Goal: Task Accomplishment & Management: Manage account settings

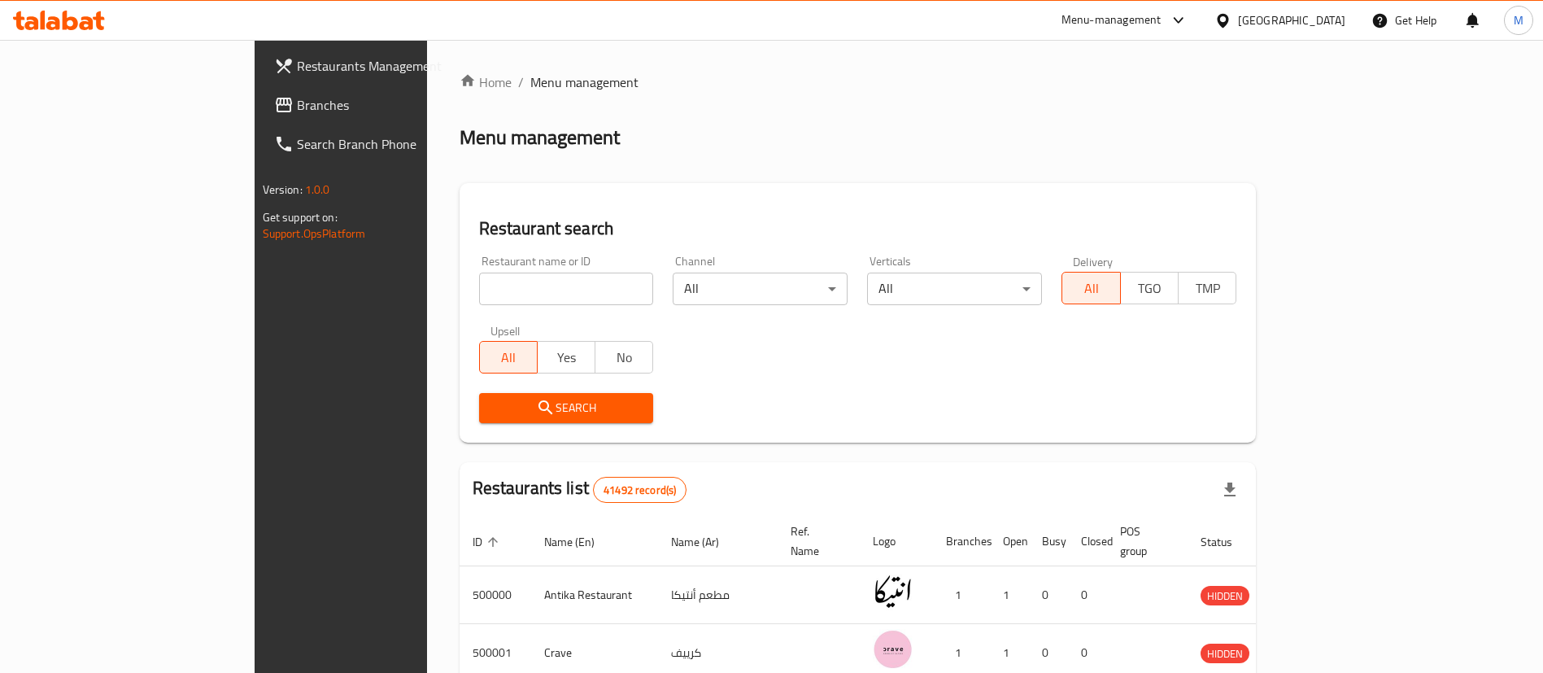
click at [459, 286] on div at bounding box center [771, 336] width 1543 height 673
drag, startPoint x: 0, startPoint y: 0, endPoint x: 459, endPoint y: 286, distance: 541.4
click at [479, 286] on input "search" at bounding box center [566, 288] width 175 height 33
type input "lychee"
click button "Search" at bounding box center [566, 408] width 175 height 30
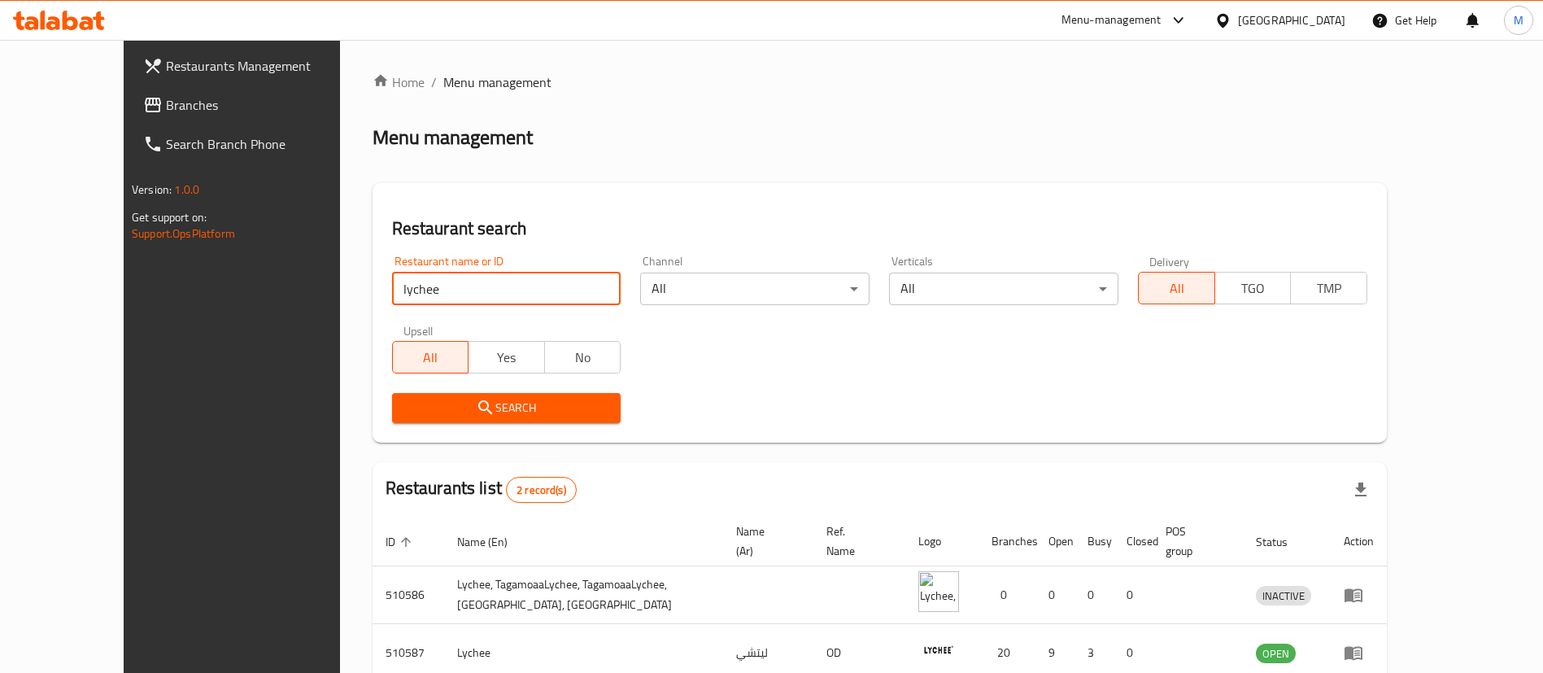
scroll to position [79, 0]
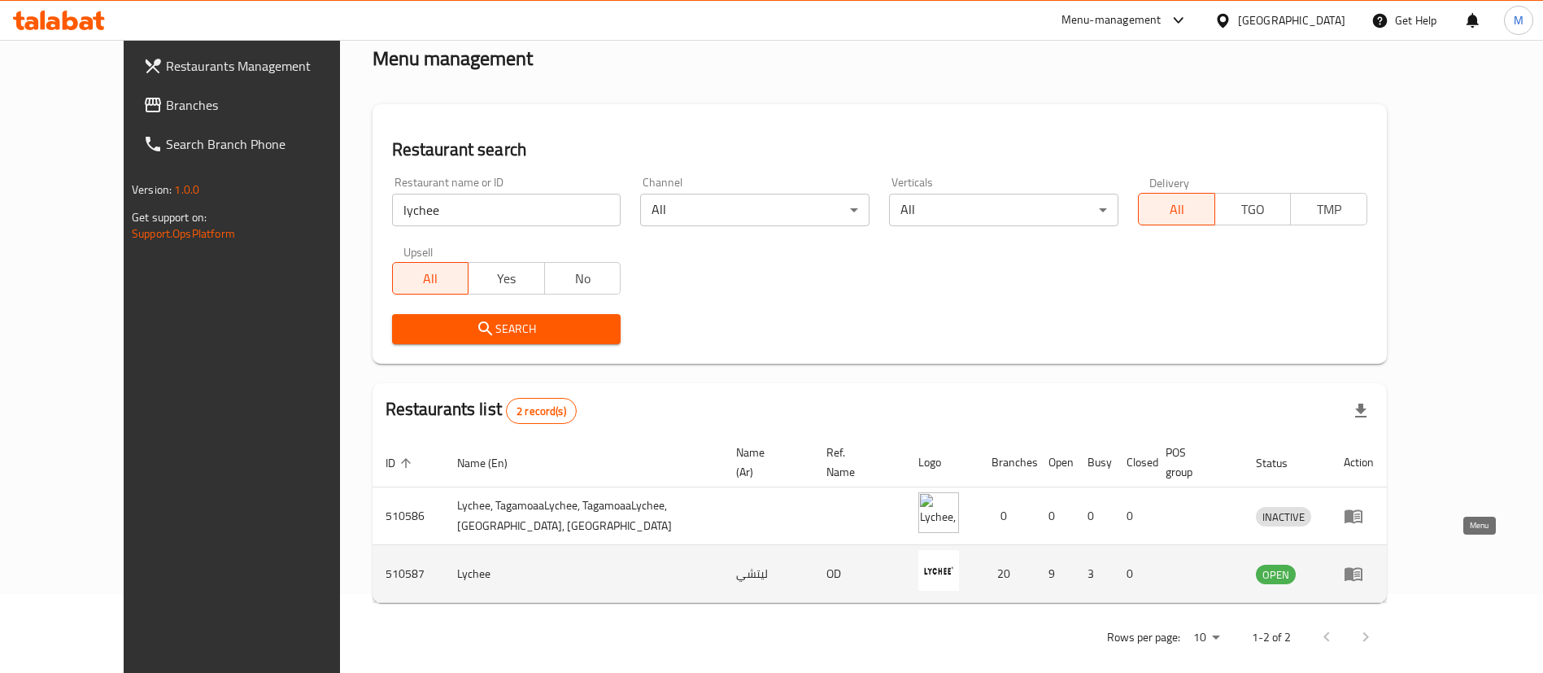
click at [1374, 564] on link "enhanced table" at bounding box center [1358, 574] width 30 height 20
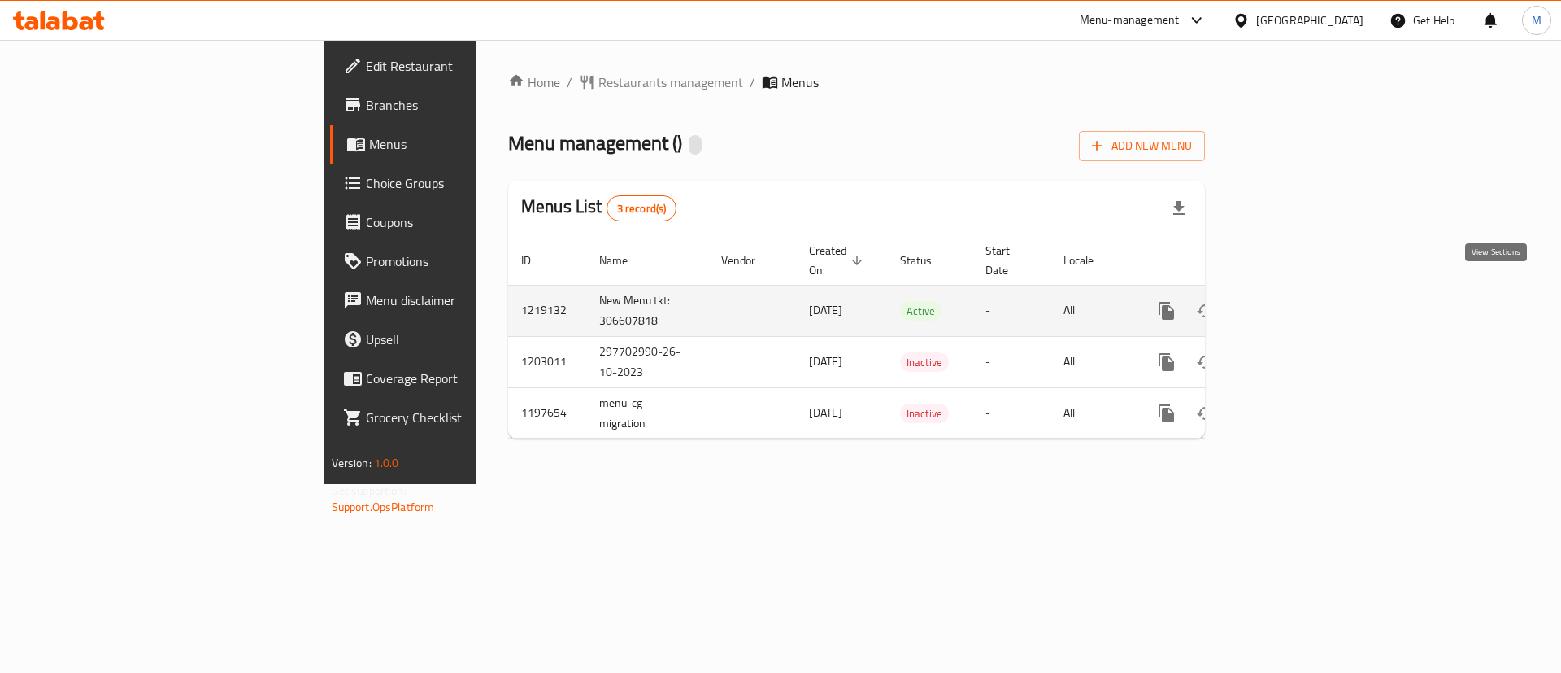
click at [1304, 304] on link "enhanced table" at bounding box center [1284, 310] width 39 height 39
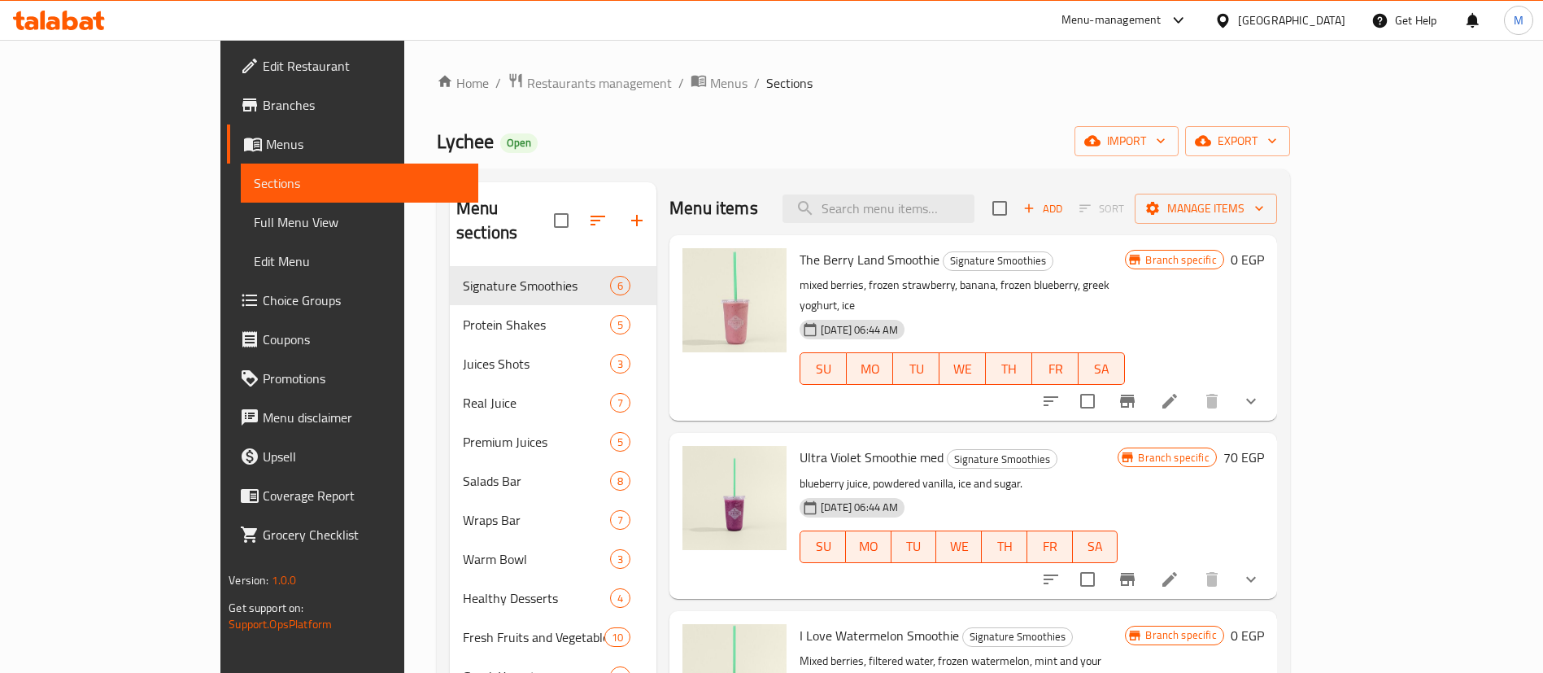
scroll to position [402, 0]
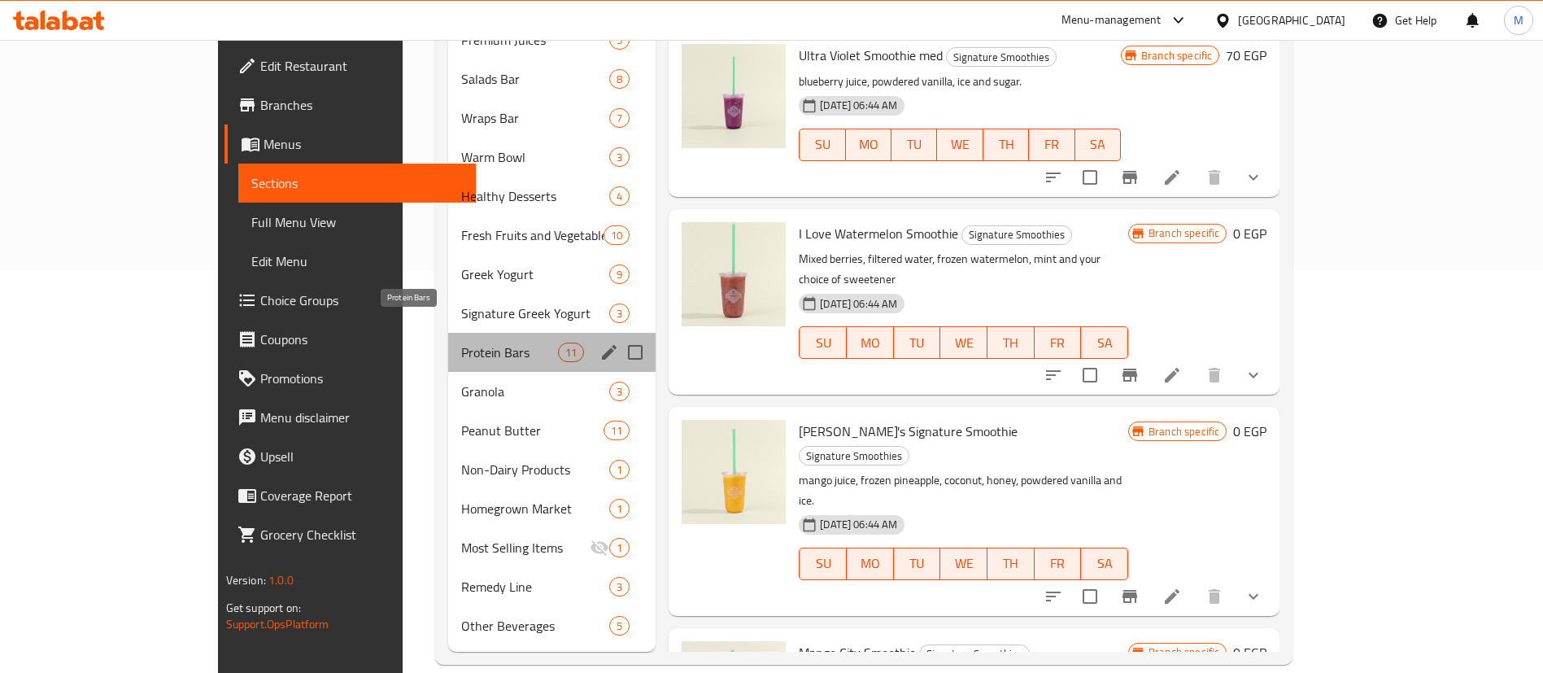
click at [461, 342] on span "Protein Bars" at bounding box center [509, 352] width 97 height 20
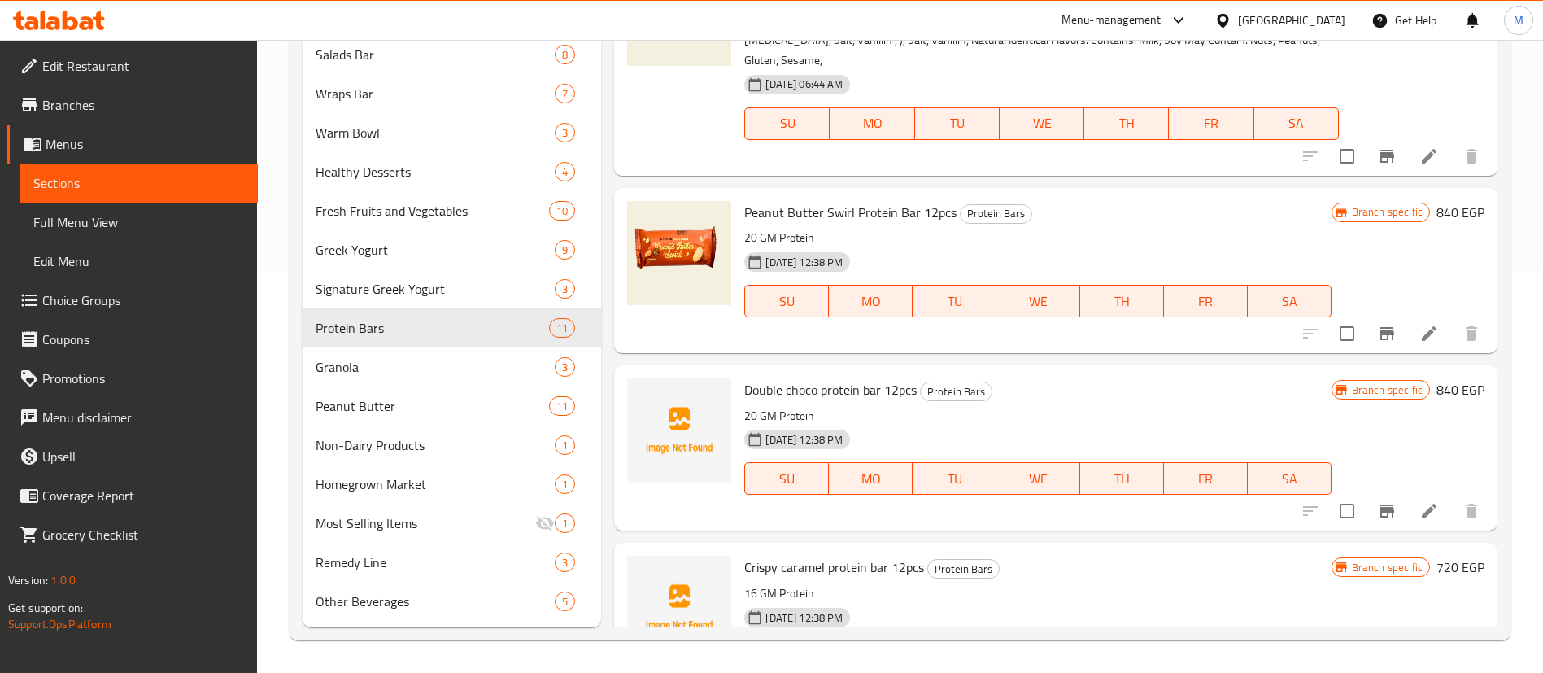
scroll to position [1352, 0]
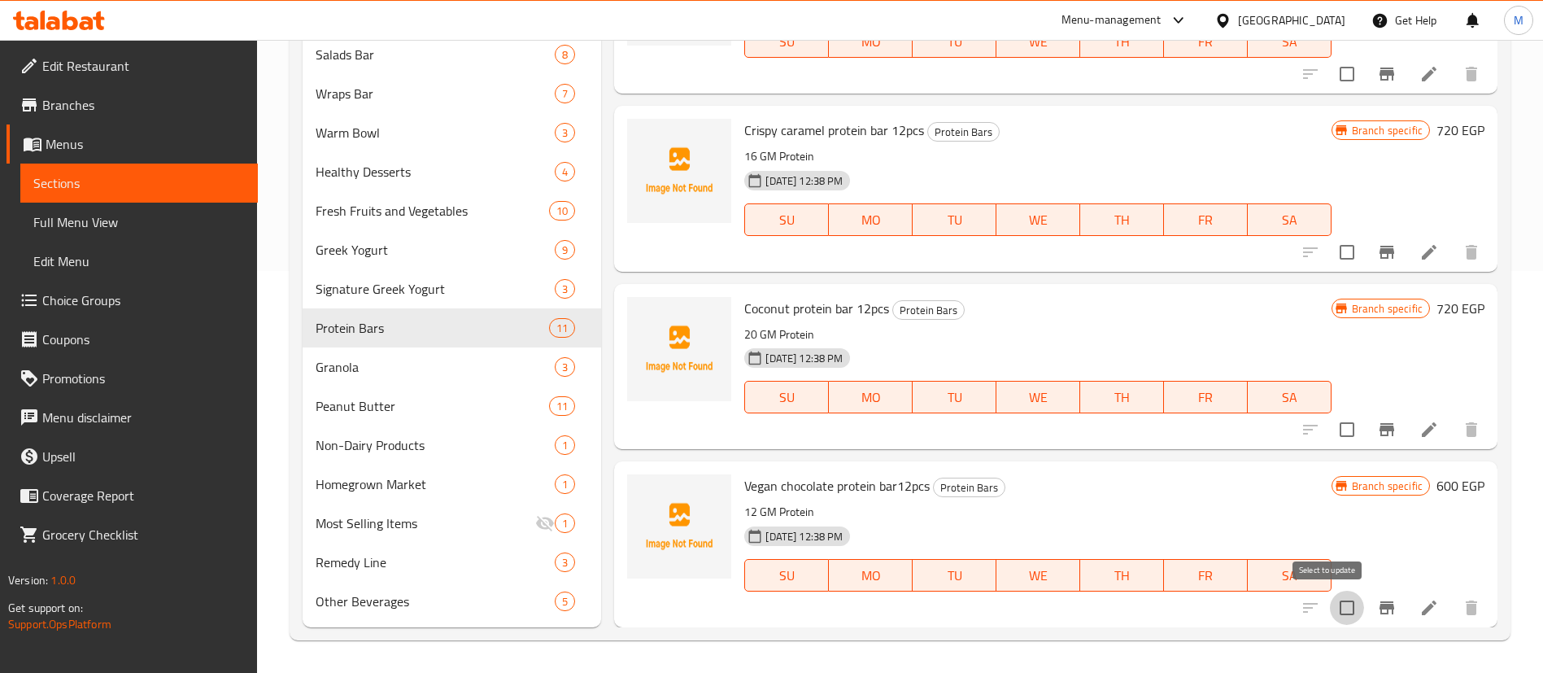
click at [1334, 614] on input "checkbox" at bounding box center [1347, 607] width 34 height 34
checkbox input "true"
drag, startPoint x: 1324, startPoint y: 420, endPoint x: 1327, endPoint y: 248, distance: 172.4
drag, startPoint x: 1327, startPoint y: 248, endPoint x: 1332, endPoint y: 435, distance: 187.1
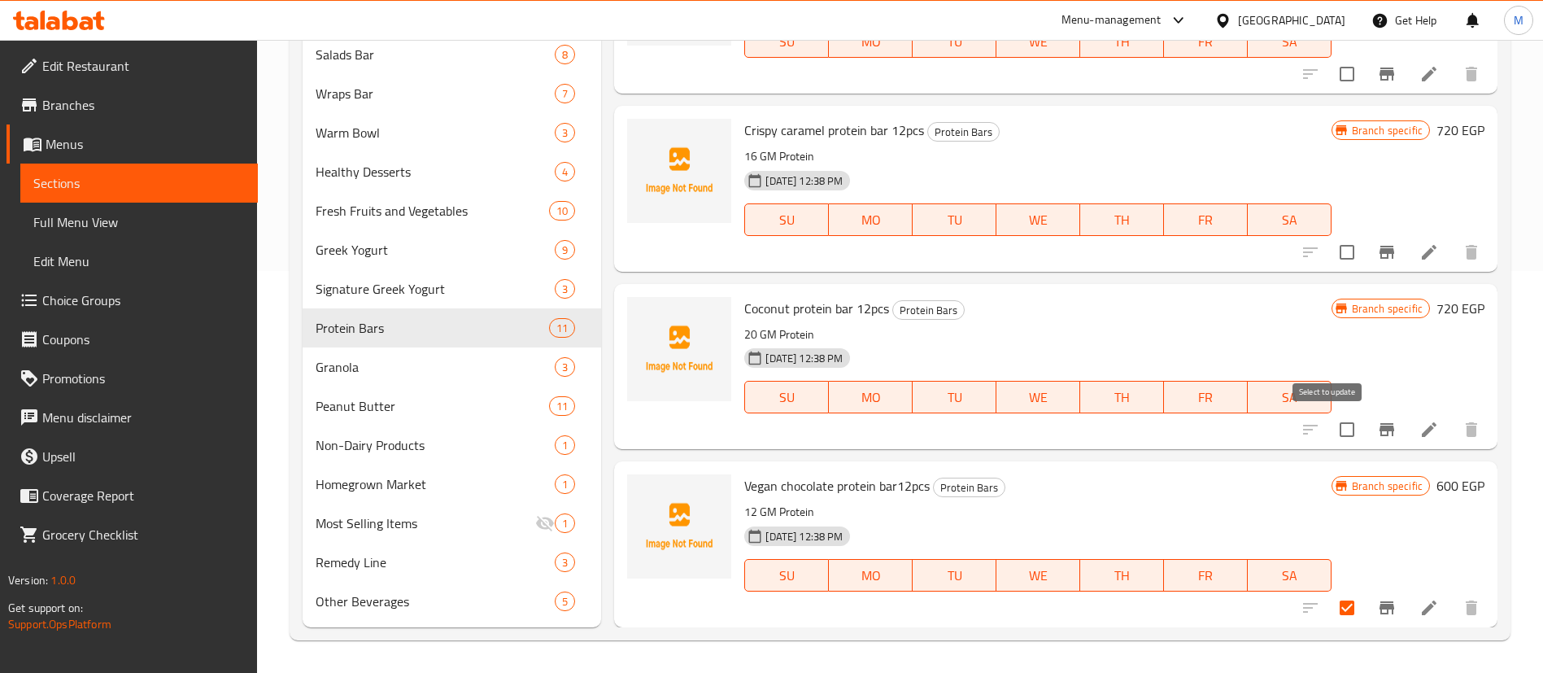
drag, startPoint x: 1332, startPoint y: 435, endPoint x: 1325, endPoint y: 245, distance: 190.4
click at [1330, 245] on input "checkbox" at bounding box center [1347, 252] width 34 height 34
checkbox input "true"
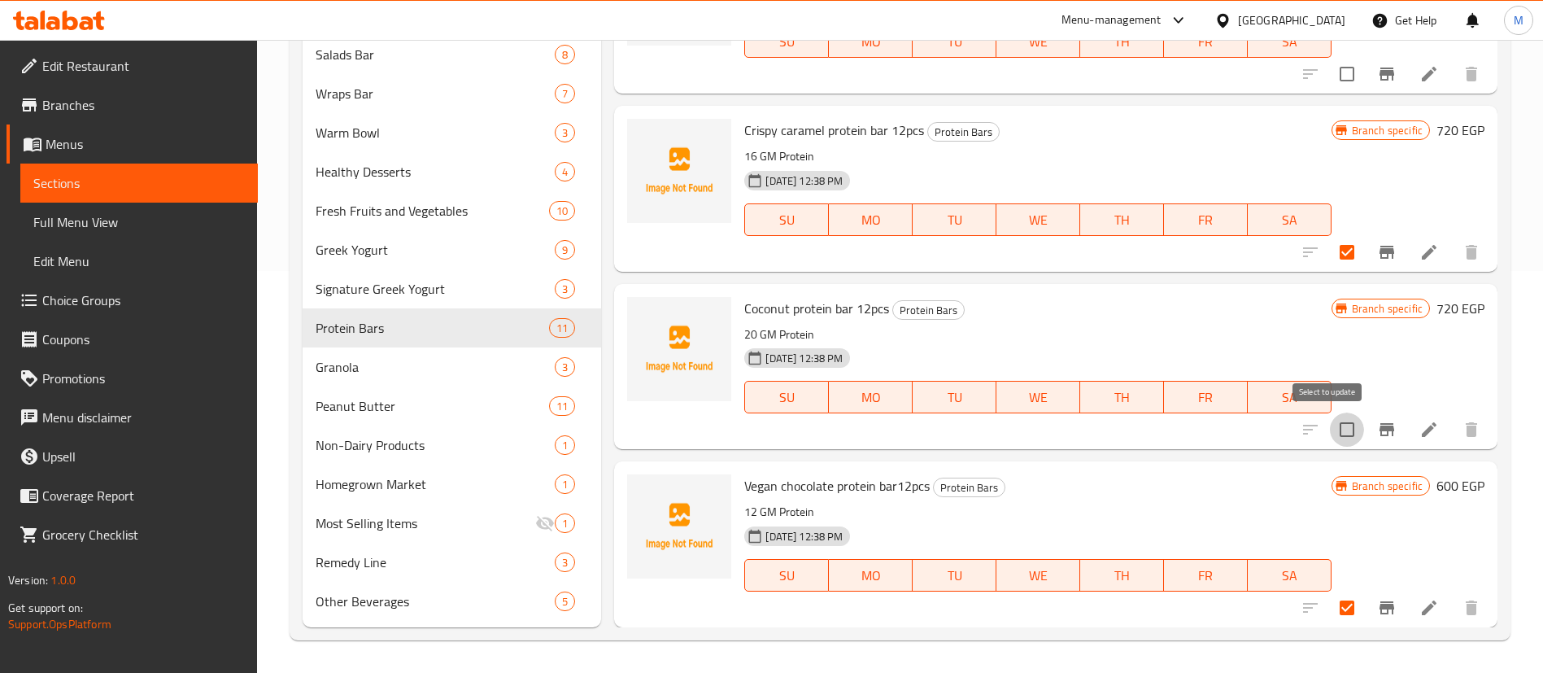
click at [1330, 420] on input "checkbox" at bounding box center [1347, 429] width 34 height 34
checkbox input "true"
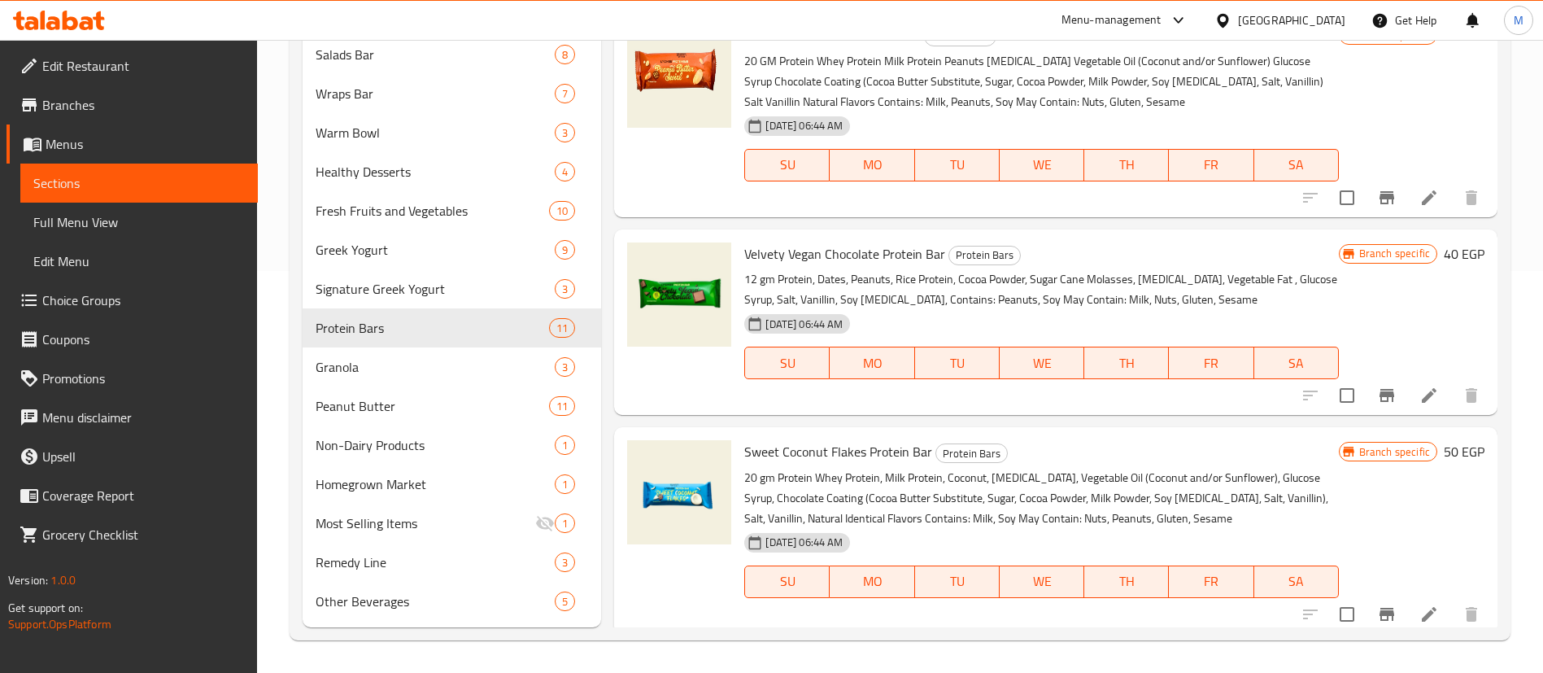
scroll to position [0, 0]
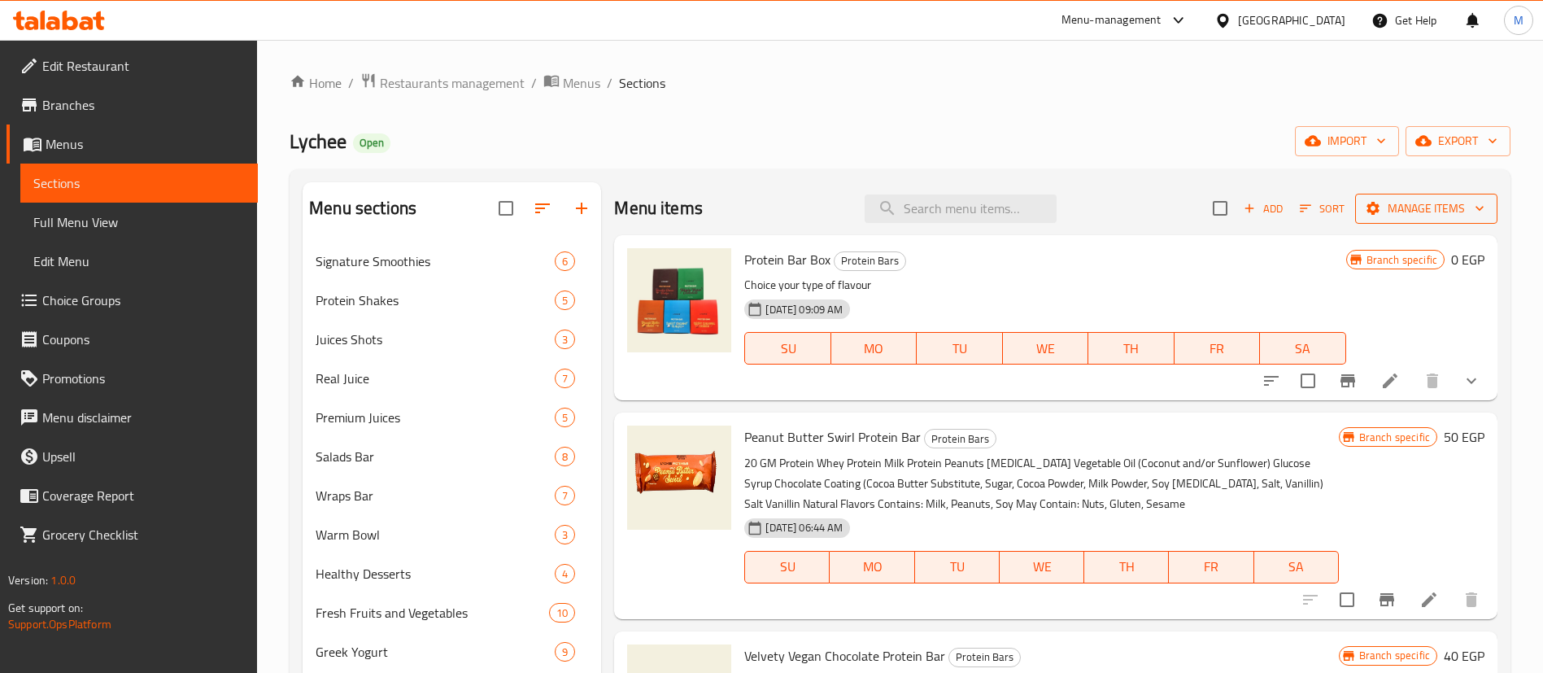
click at [1437, 207] on span "Manage items" at bounding box center [1426, 208] width 116 height 20
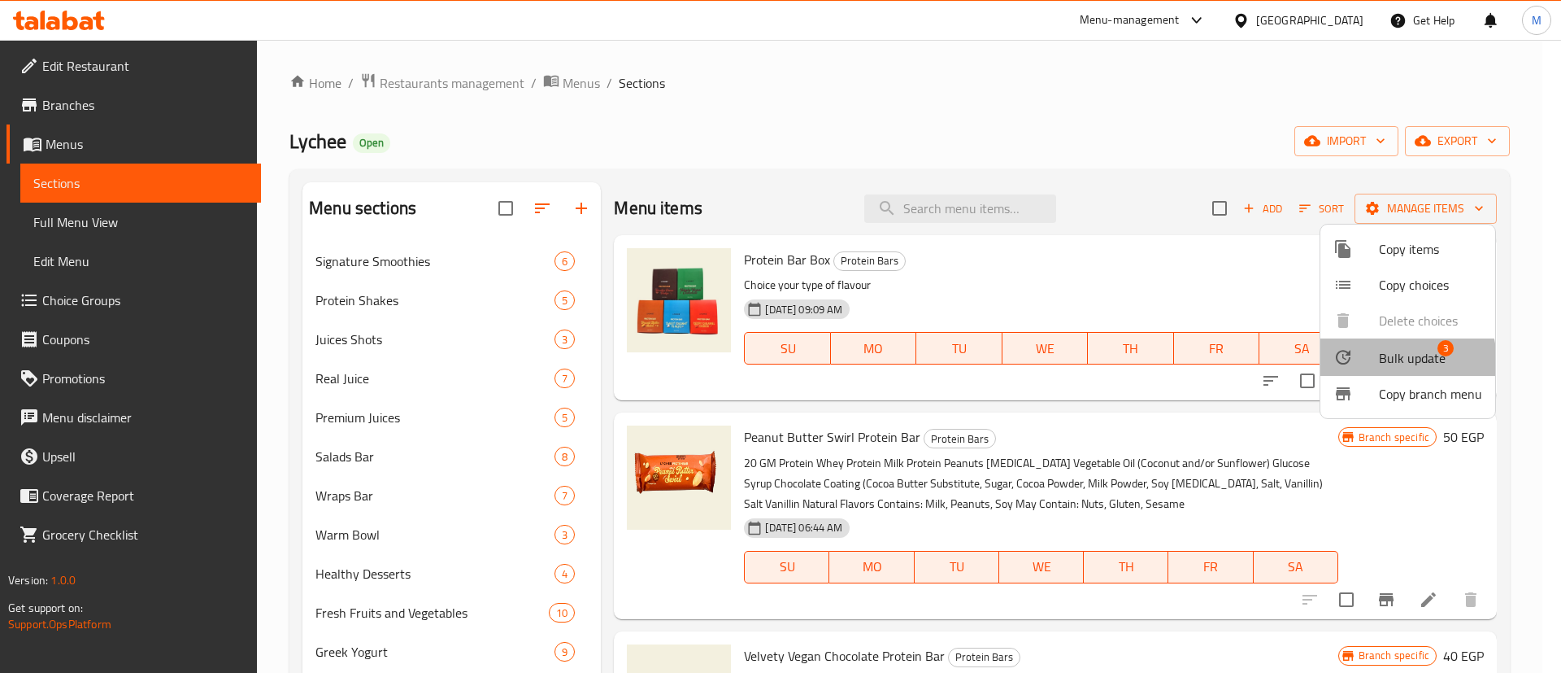
click at [1379, 363] on span "Bulk update" at bounding box center [1412, 358] width 67 height 20
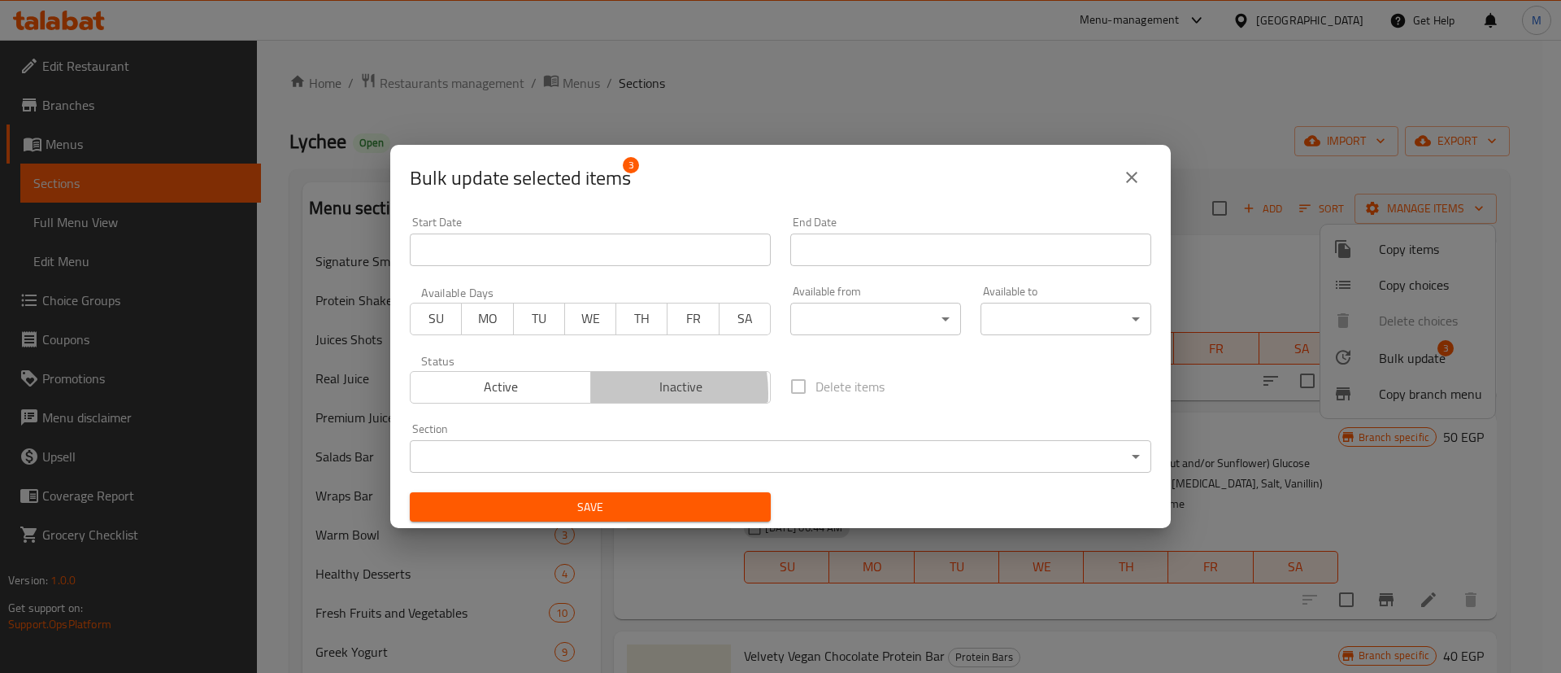
click at [619, 393] on span "Inactive" at bounding box center [682, 387] width 168 height 24
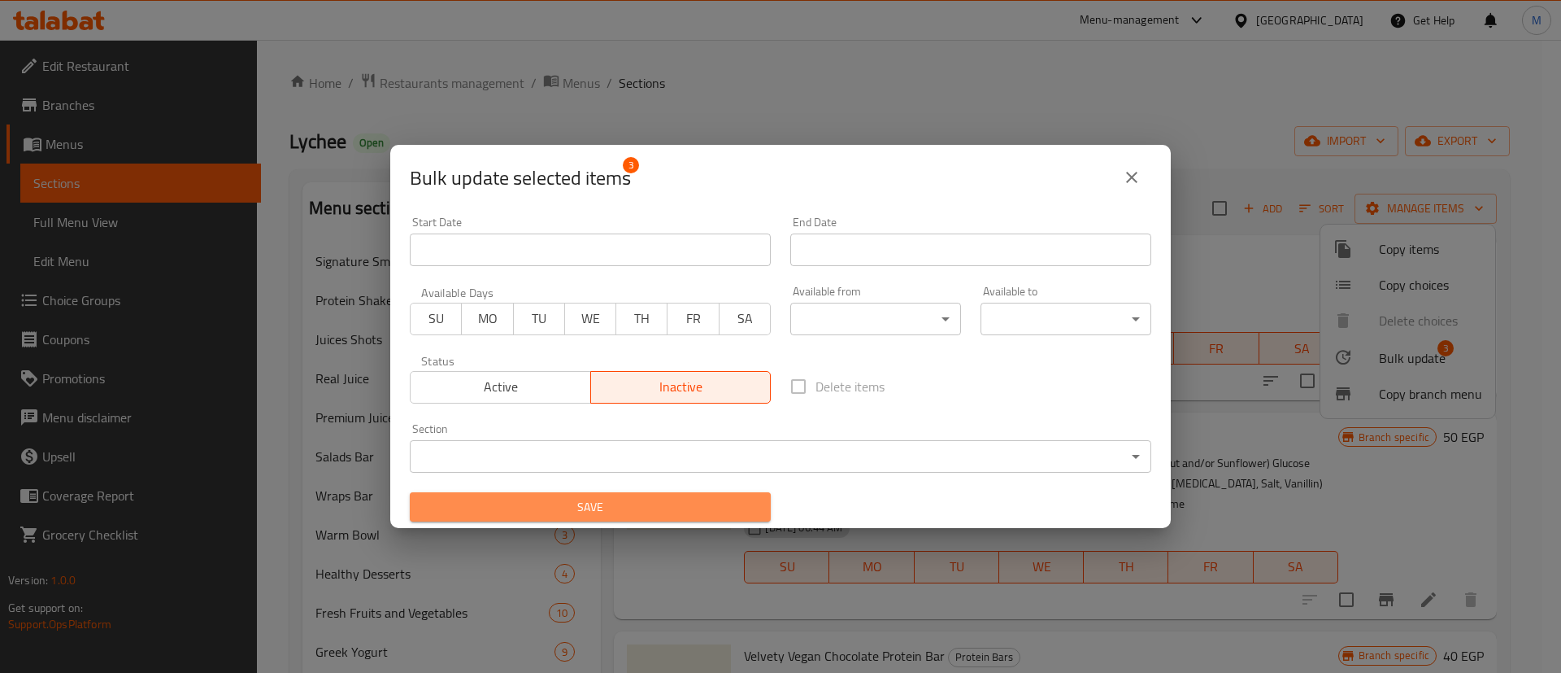
click at [600, 519] on button "Save" at bounding box center [590, 507] width 361 height 30
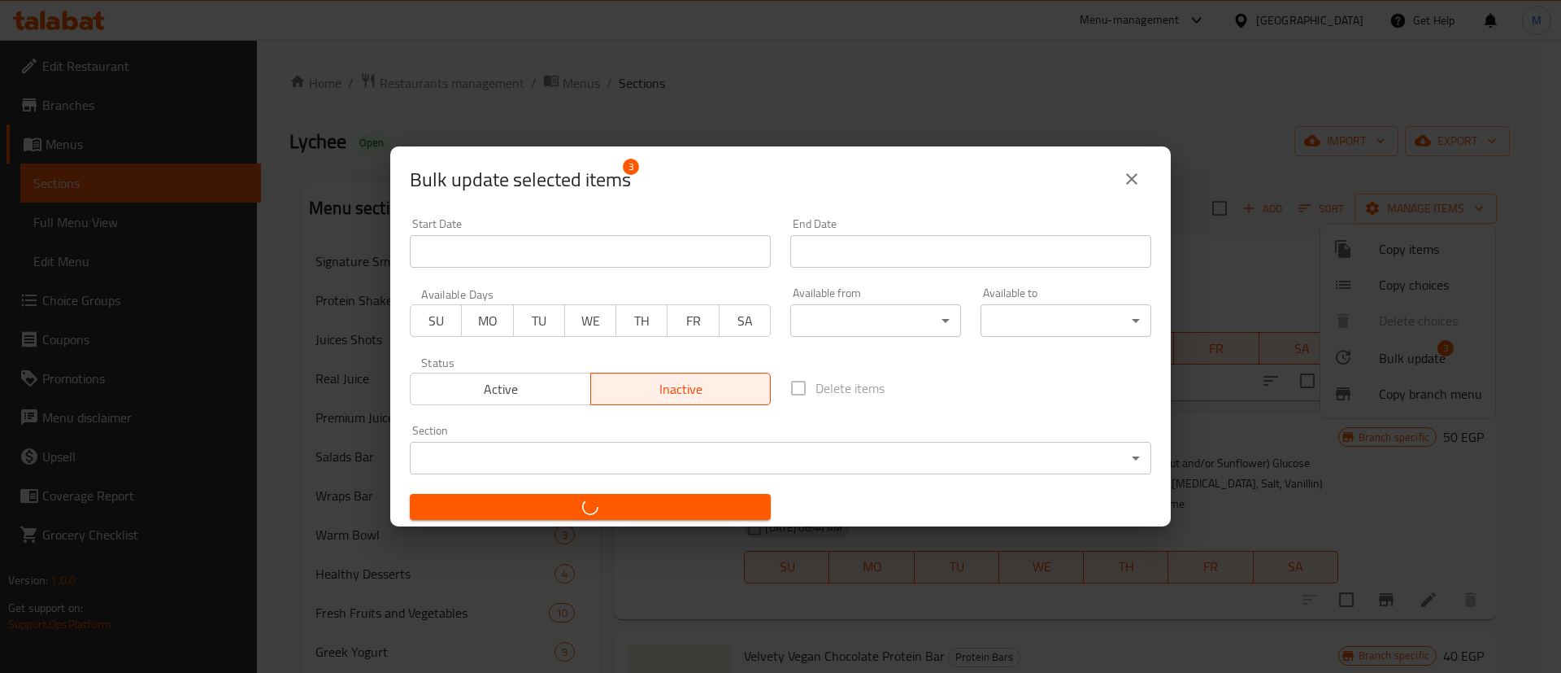
checkbox input "false"
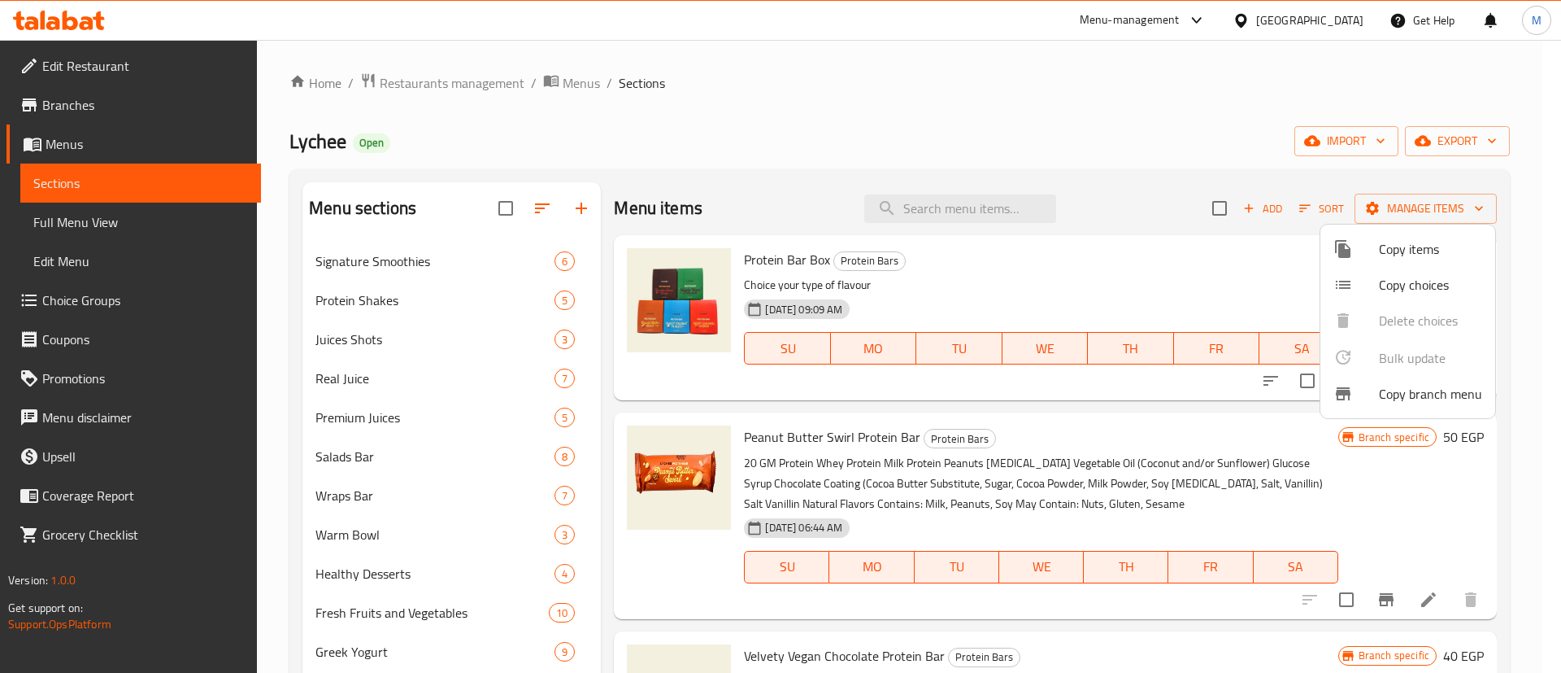
click at [289, 513] on div at bounding box center [780, 336] width 1561 height 673
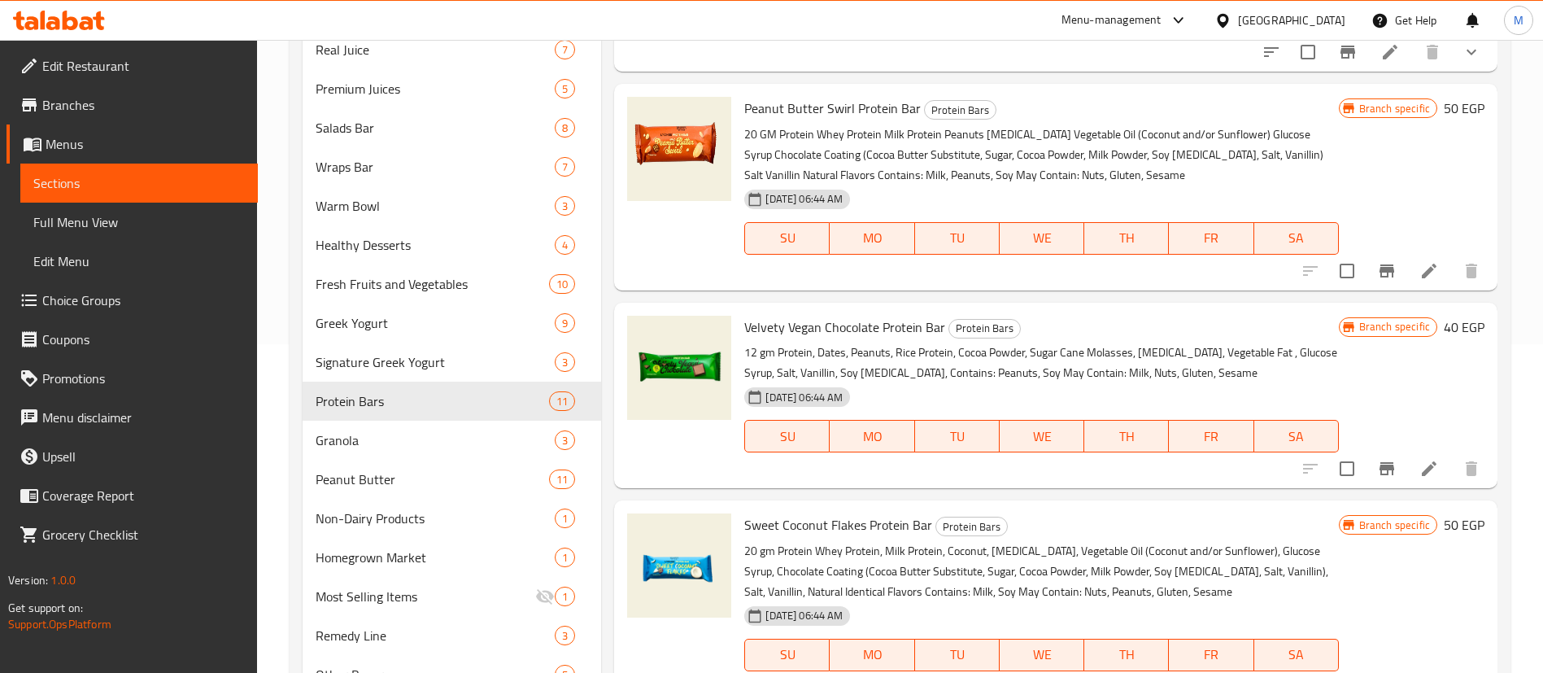
scroll to position [402, 0]
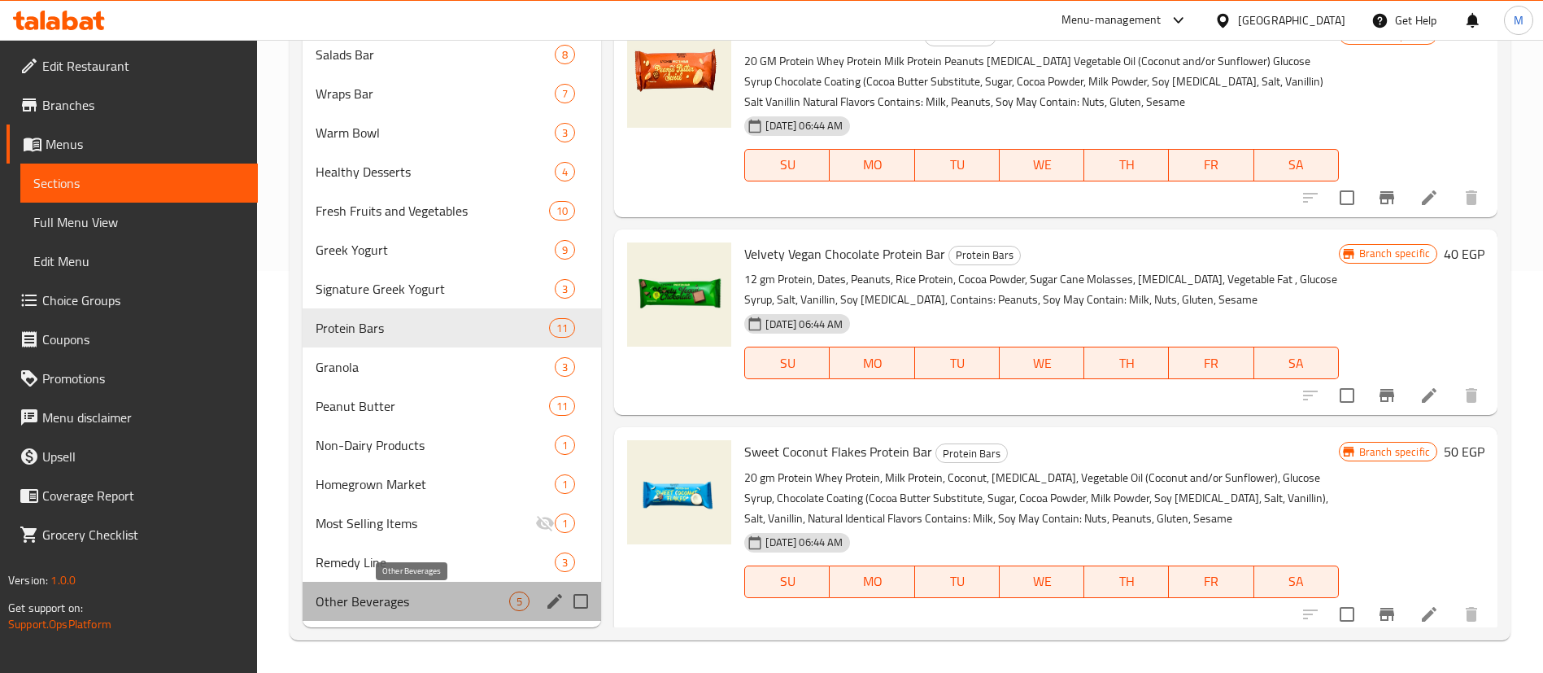
click at [355, 595] on span "Other Beverages" at bounding box center [413, 601] width 194 height 20
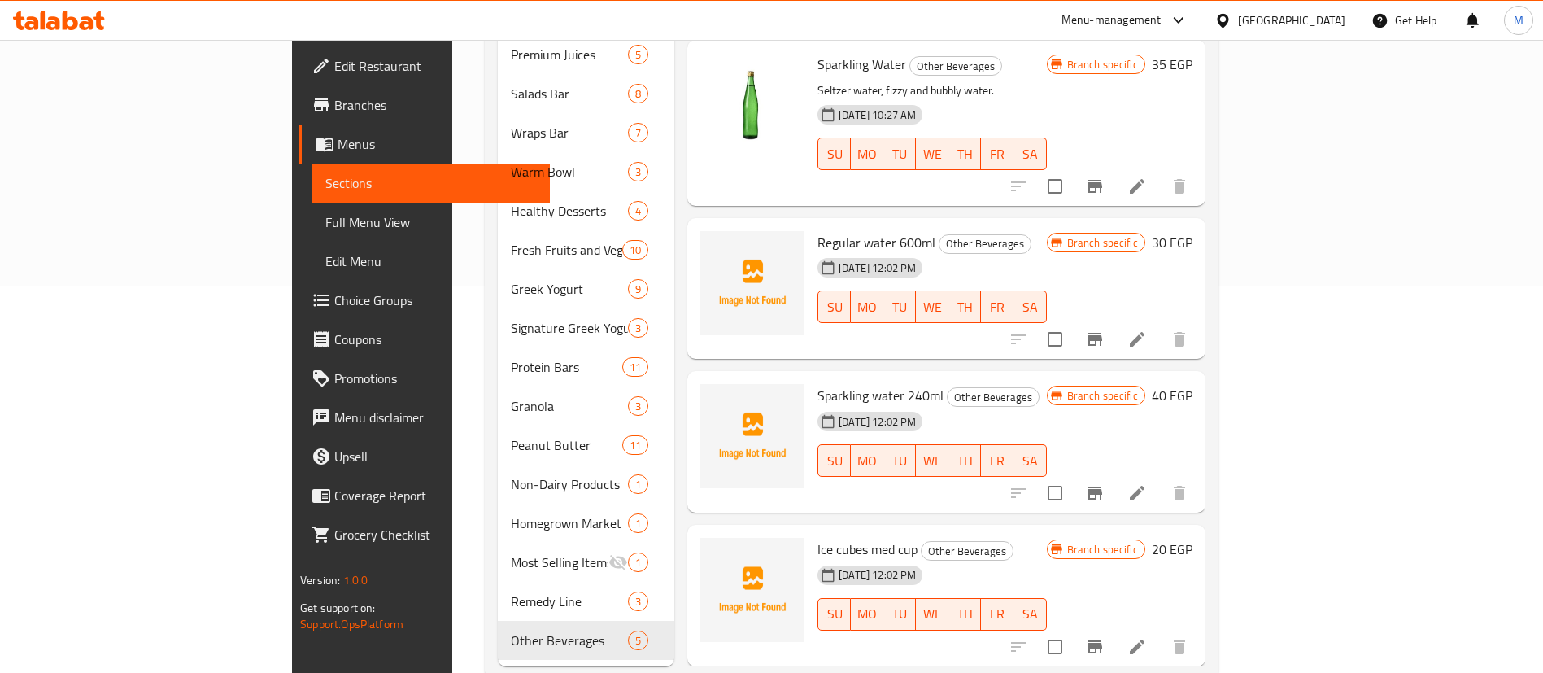
scroll to position [402, 0]
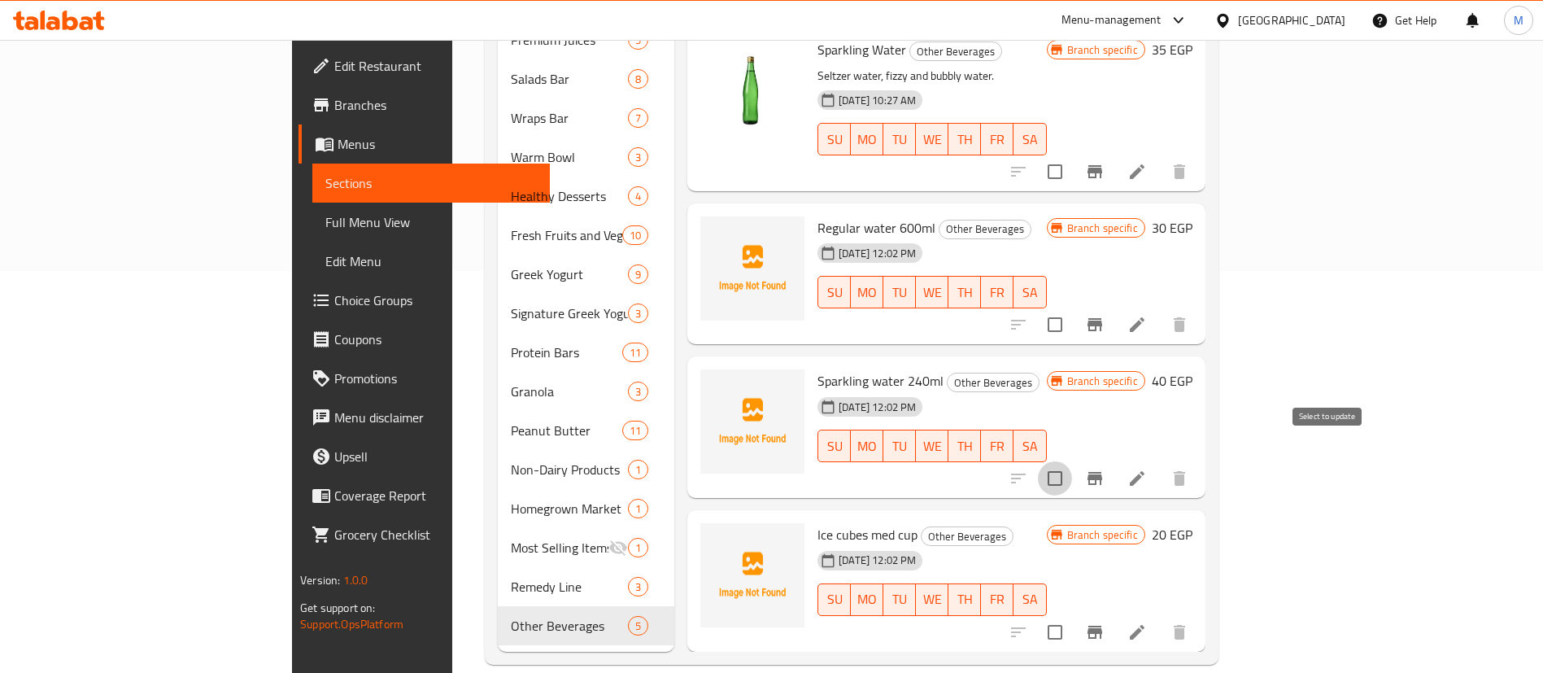
click at [1072, 461] on input "checkbox" at bounding box center [1055, 478] width 34 height 34
checkbox input "true"
click at [1072, 307] on input "checkbox" at bounding box center [1055, 324] width 34 height 34
checkbox input "true"
click at [1072, 615] on input "checkbox" at bounding box center [1055, 632] width 34 height 34
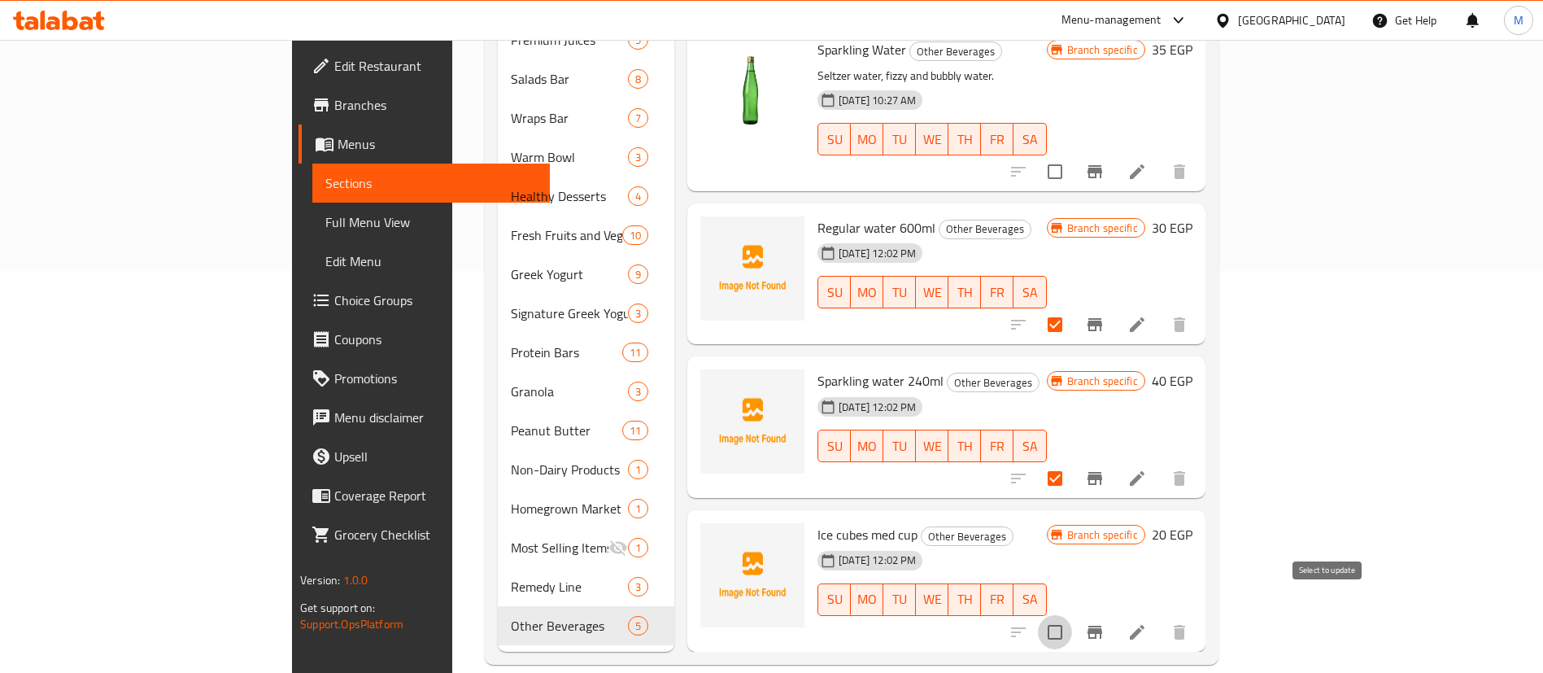
checkbox input "true"
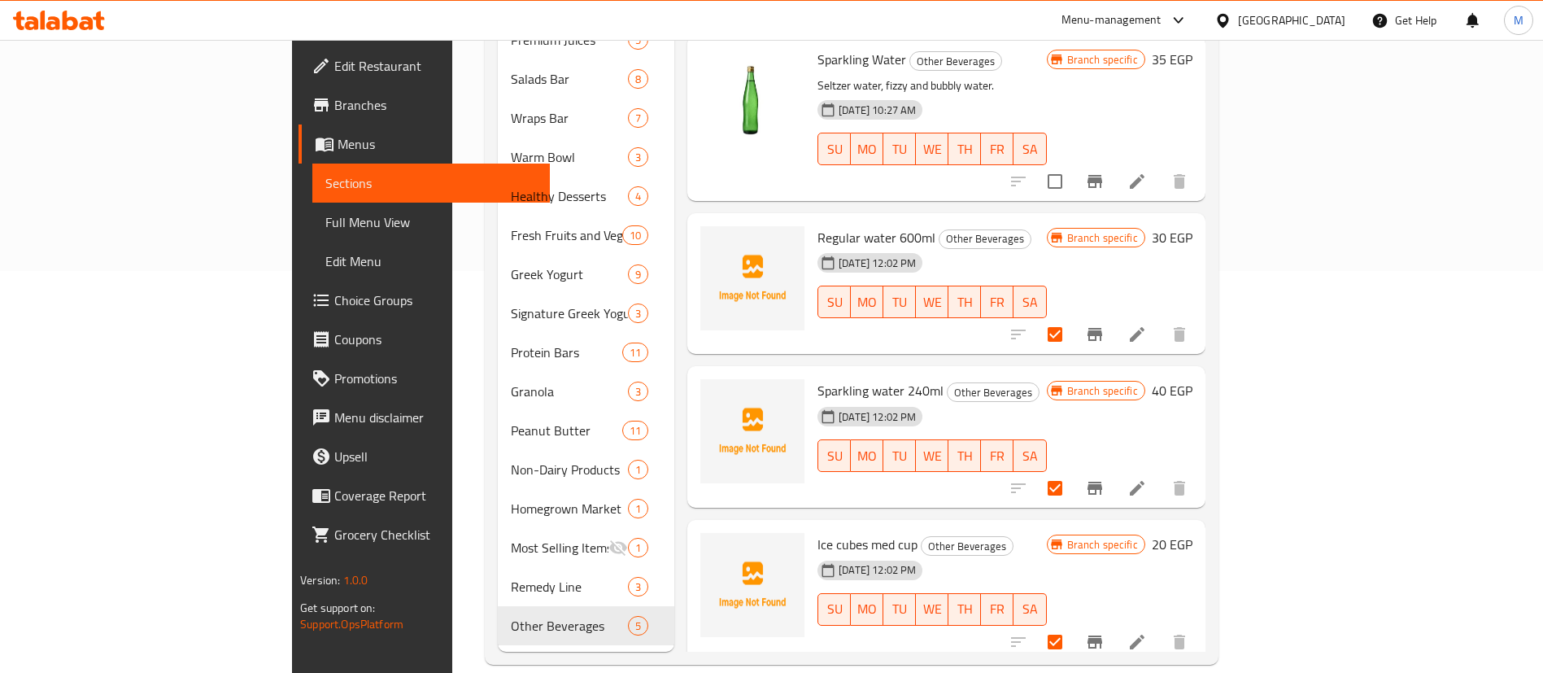
scroll to position [0, 0]
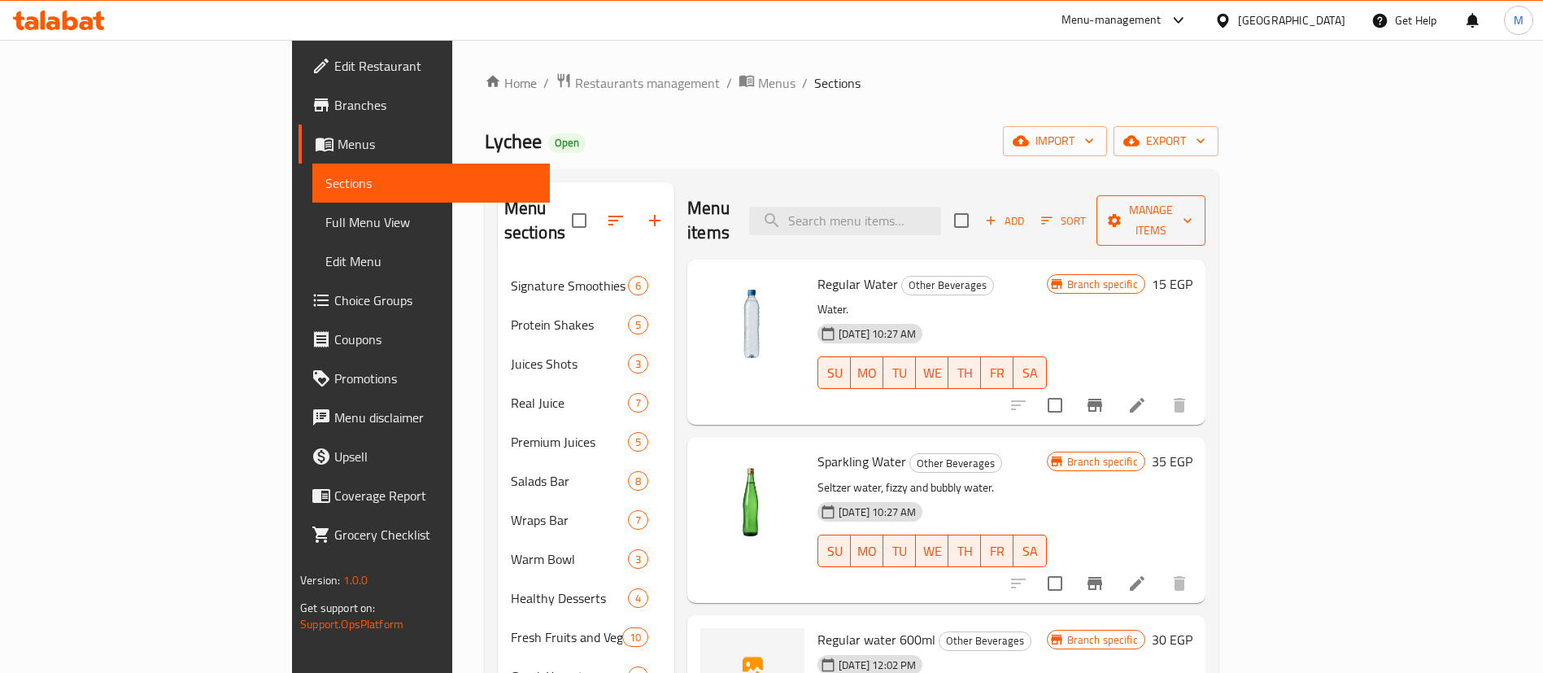
click at [1192, 200] on span "Manage items" at bounding box center [1150, 220] width 83 height 41
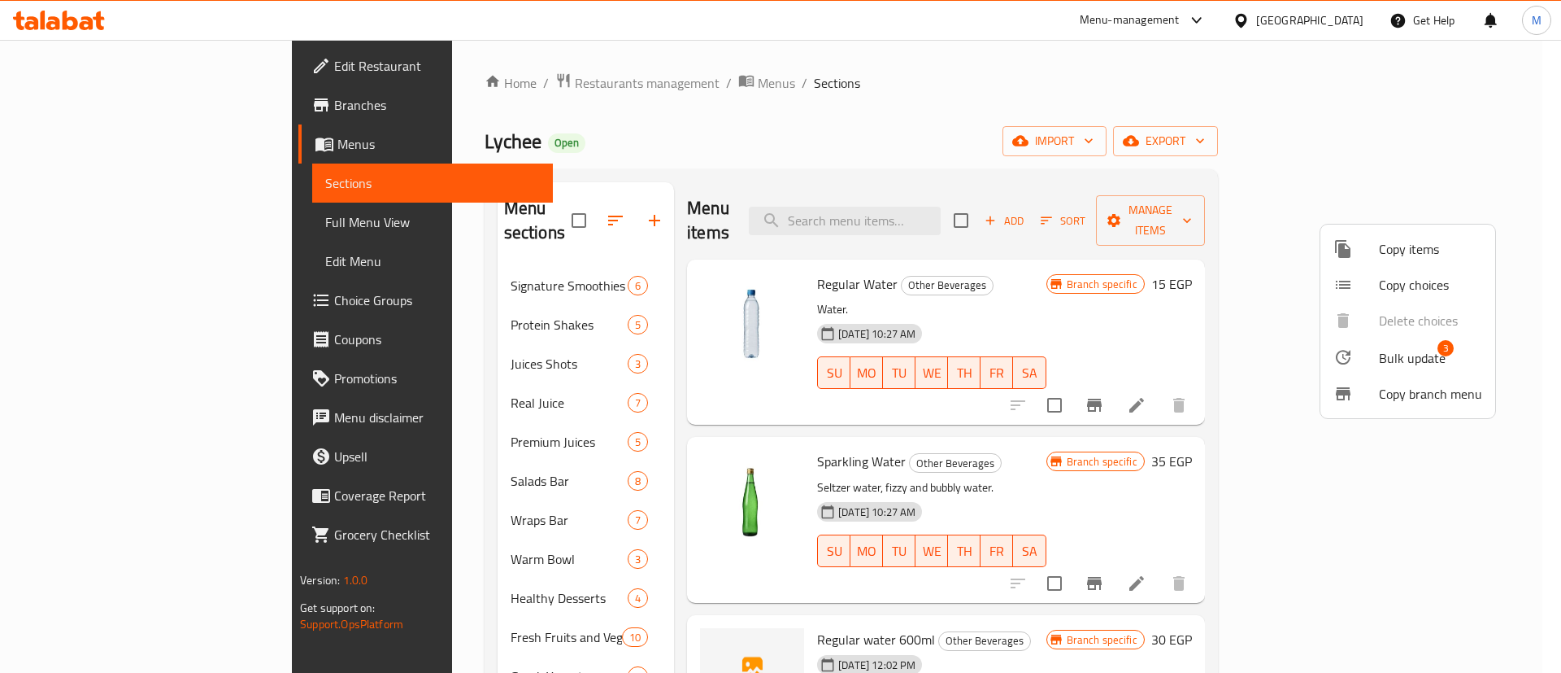
click at [1365, 359] on div at bounding box center [1357, 357] width 46 height 20
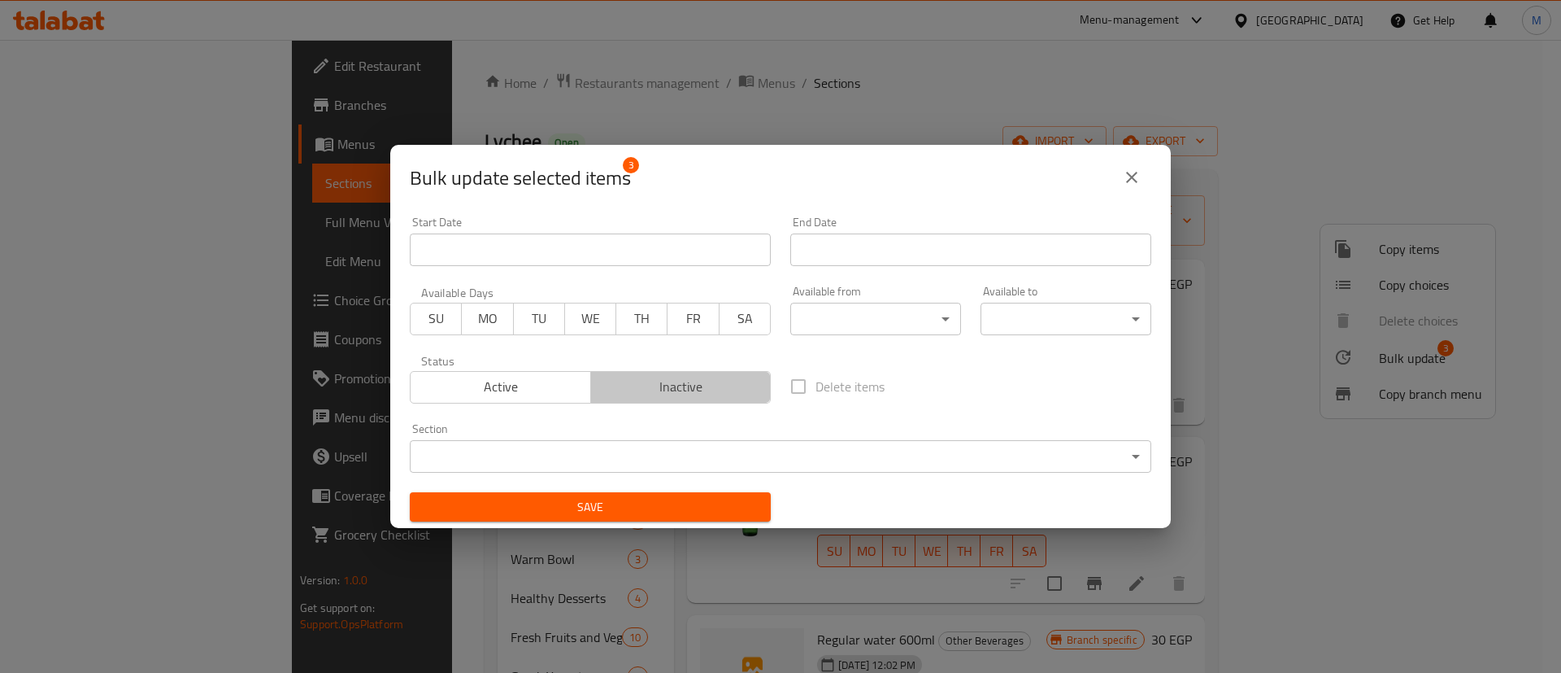
click at [681, 389] on span "Inactive" at bounding box center [682, 387] width 168 height 24
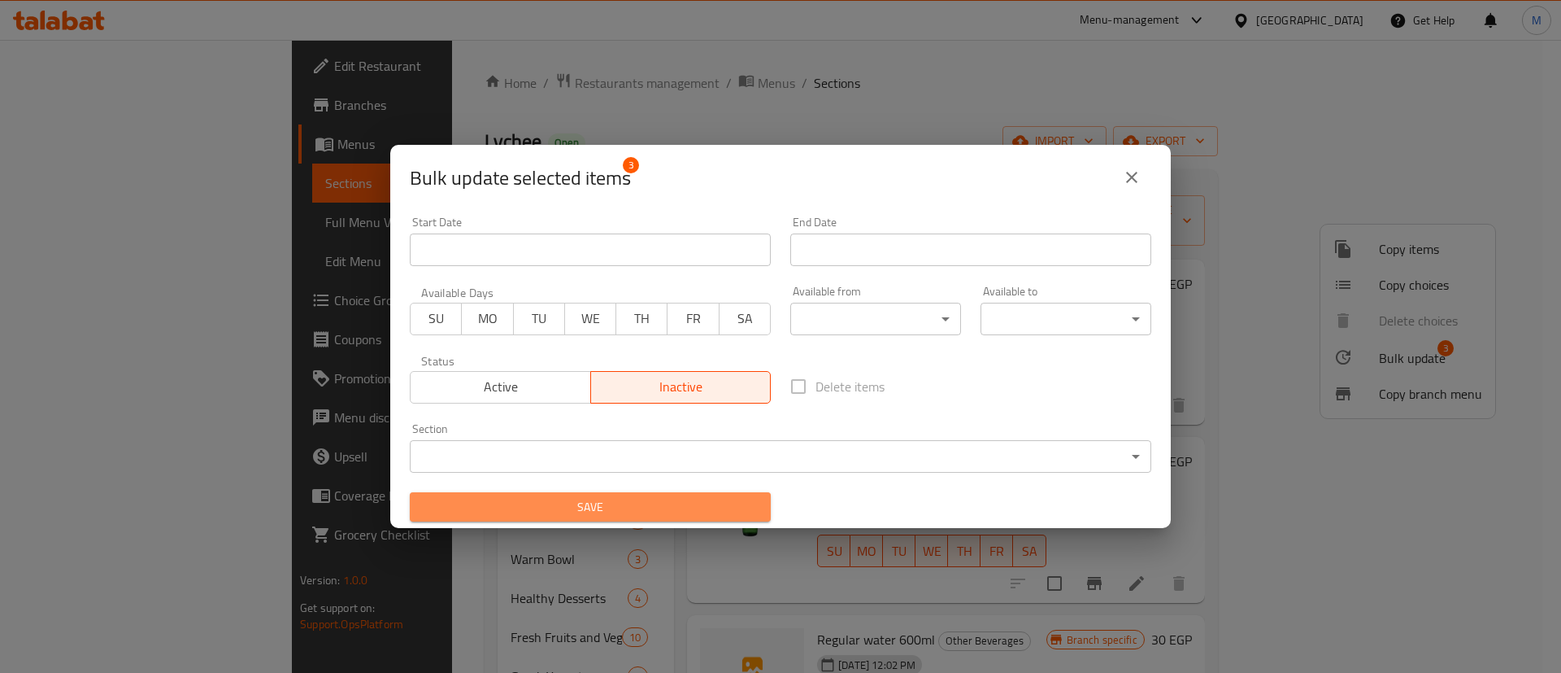
click at [642, 516] on span "Save" at bounding box center [590, 507] width 335 height 20
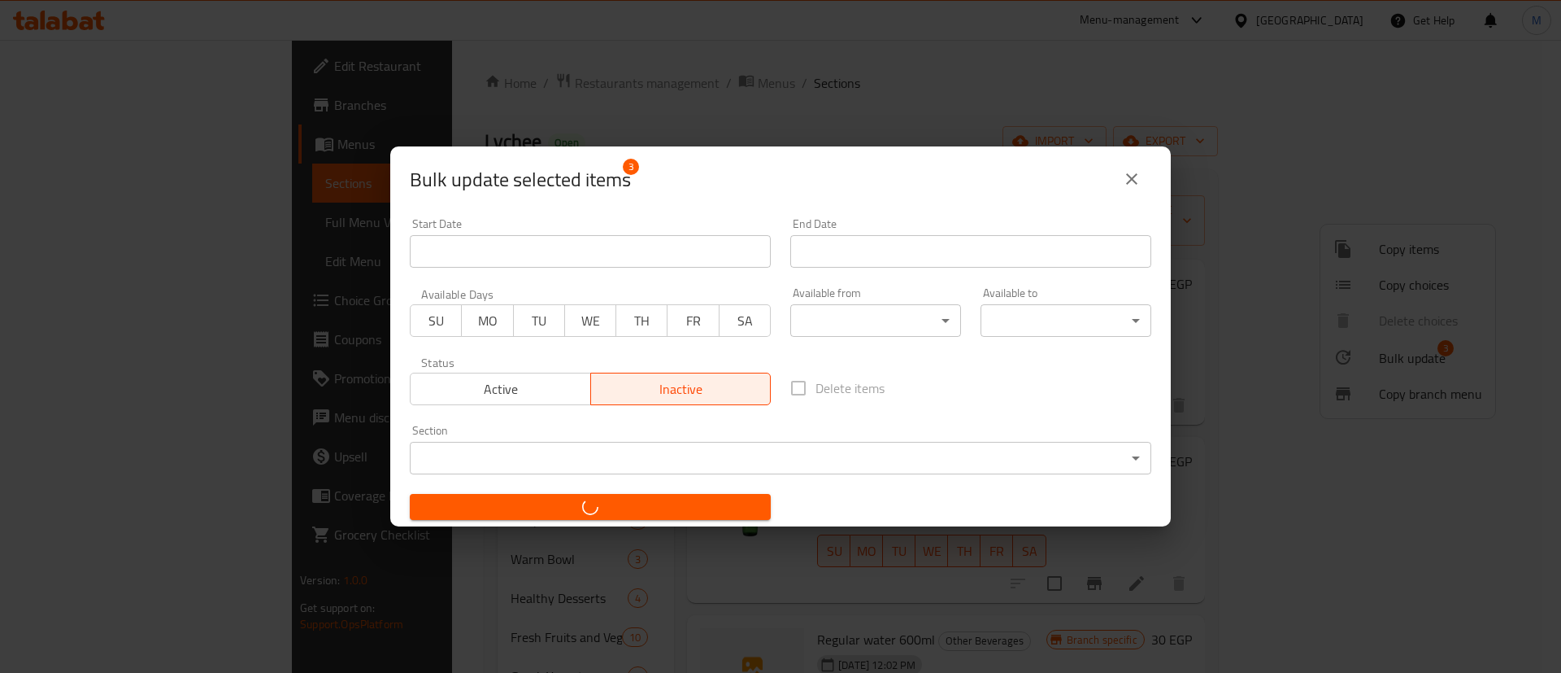
checkbox input "false"
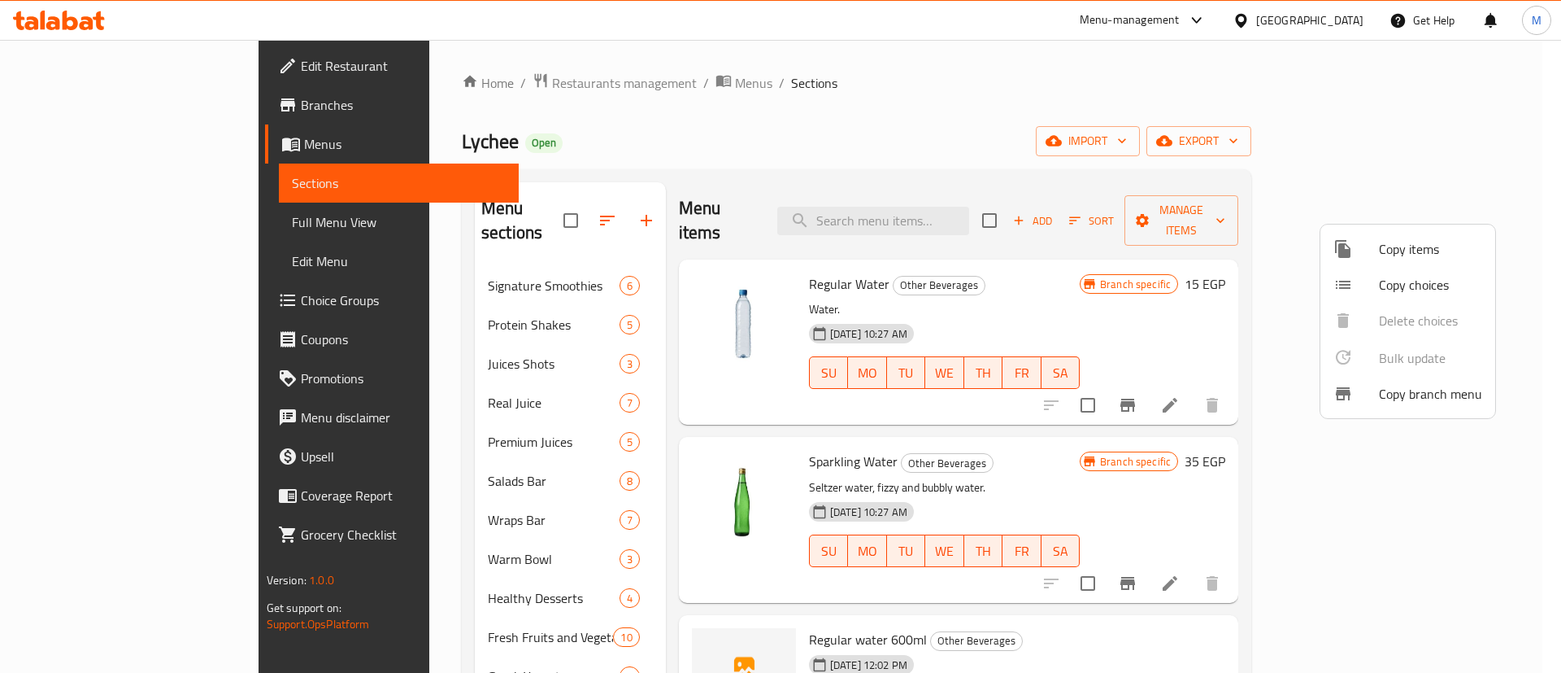
click at [642, 516] on div at bounding box center [780, 336] width 1561 height 673
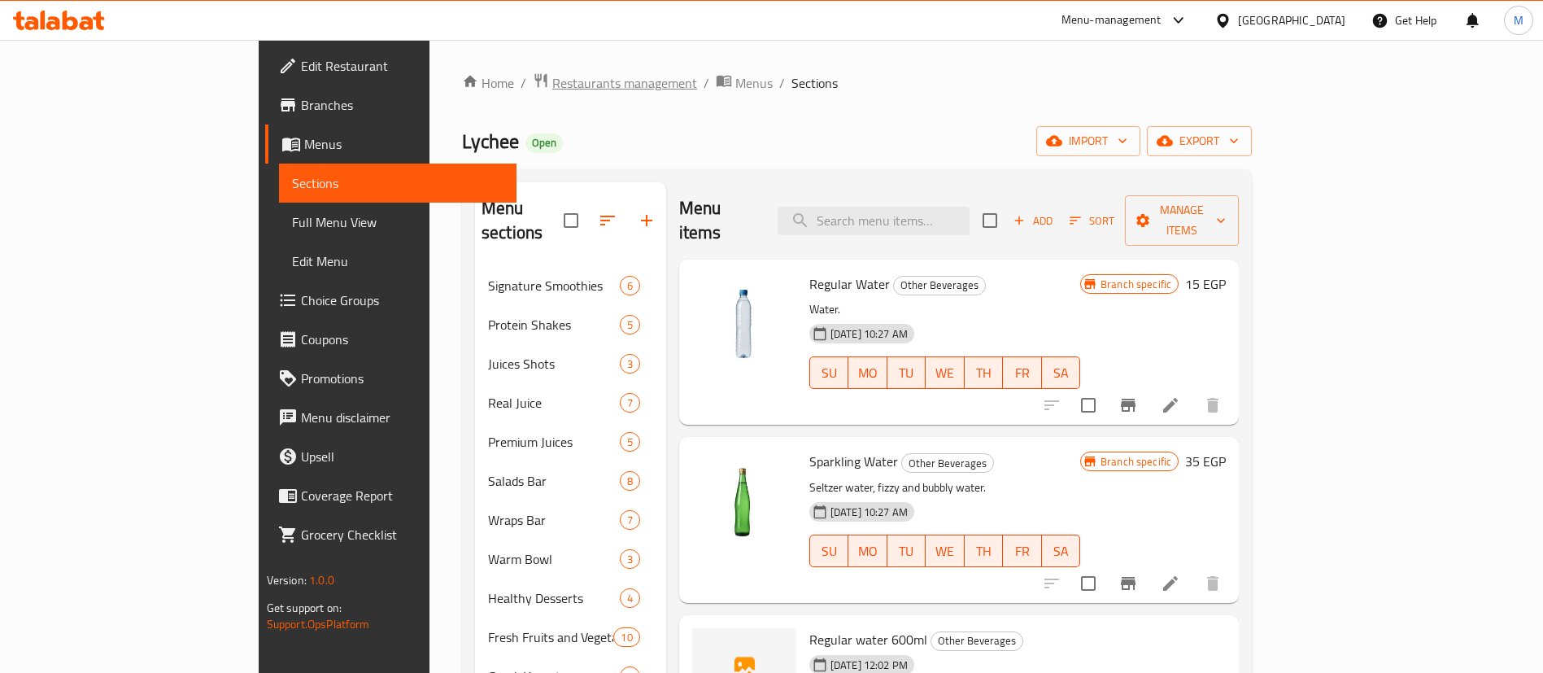
click at [552, 80] on span "Restaurants management" at bounding box center [624, 83] width 145 height 20
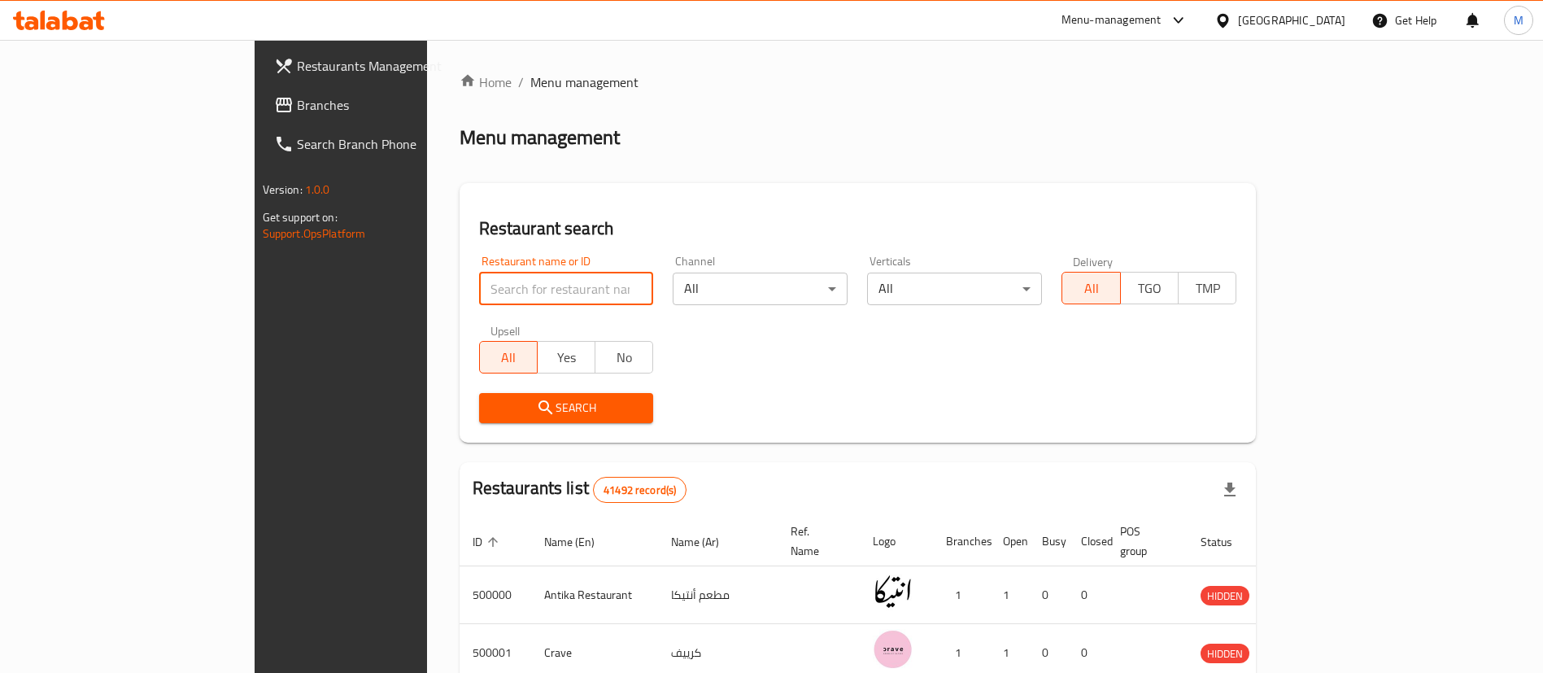
click at [525, 285] on input "search" at bounding box center [566, 288] width 175 height 33
type input "[US_STATE]"
click button "Search" at bounding box center [566, 408] width 175 height 30
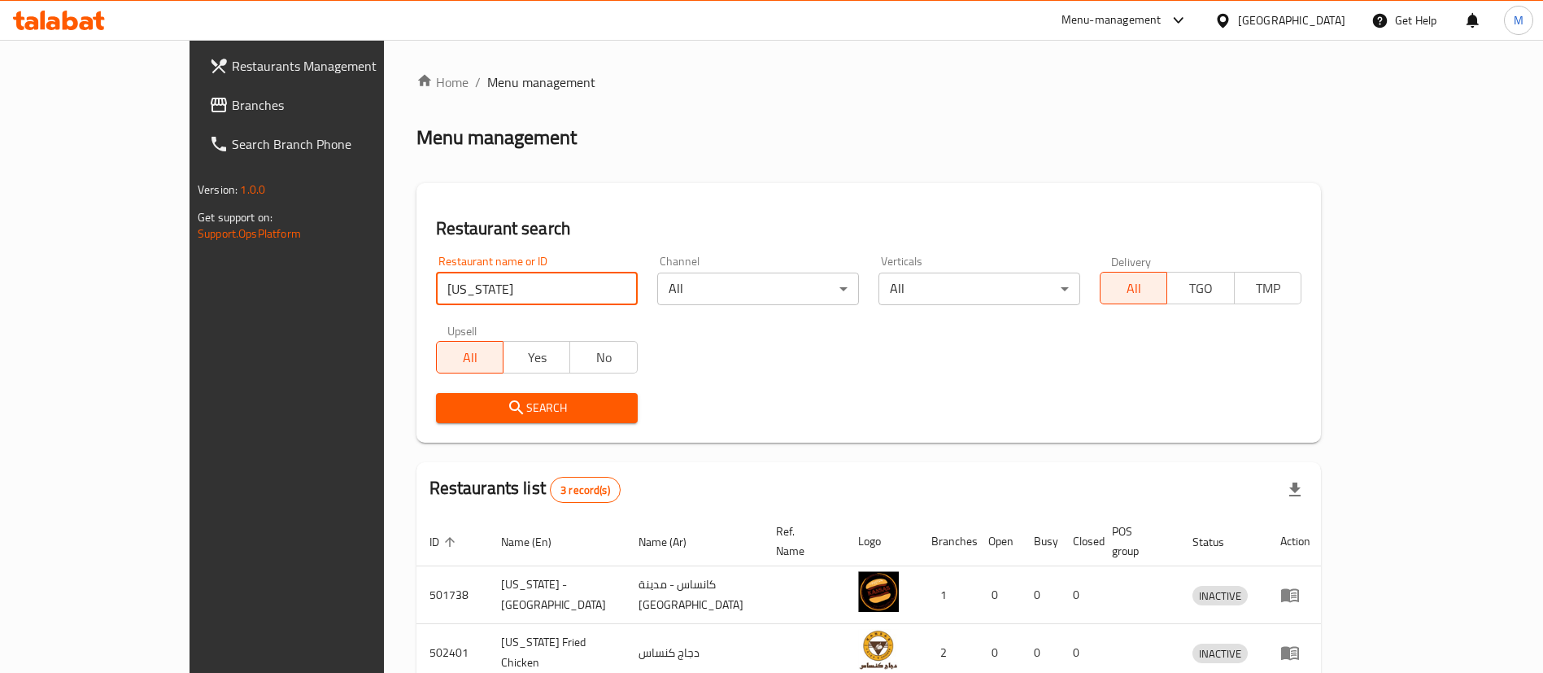
scroll to position [137, 0]
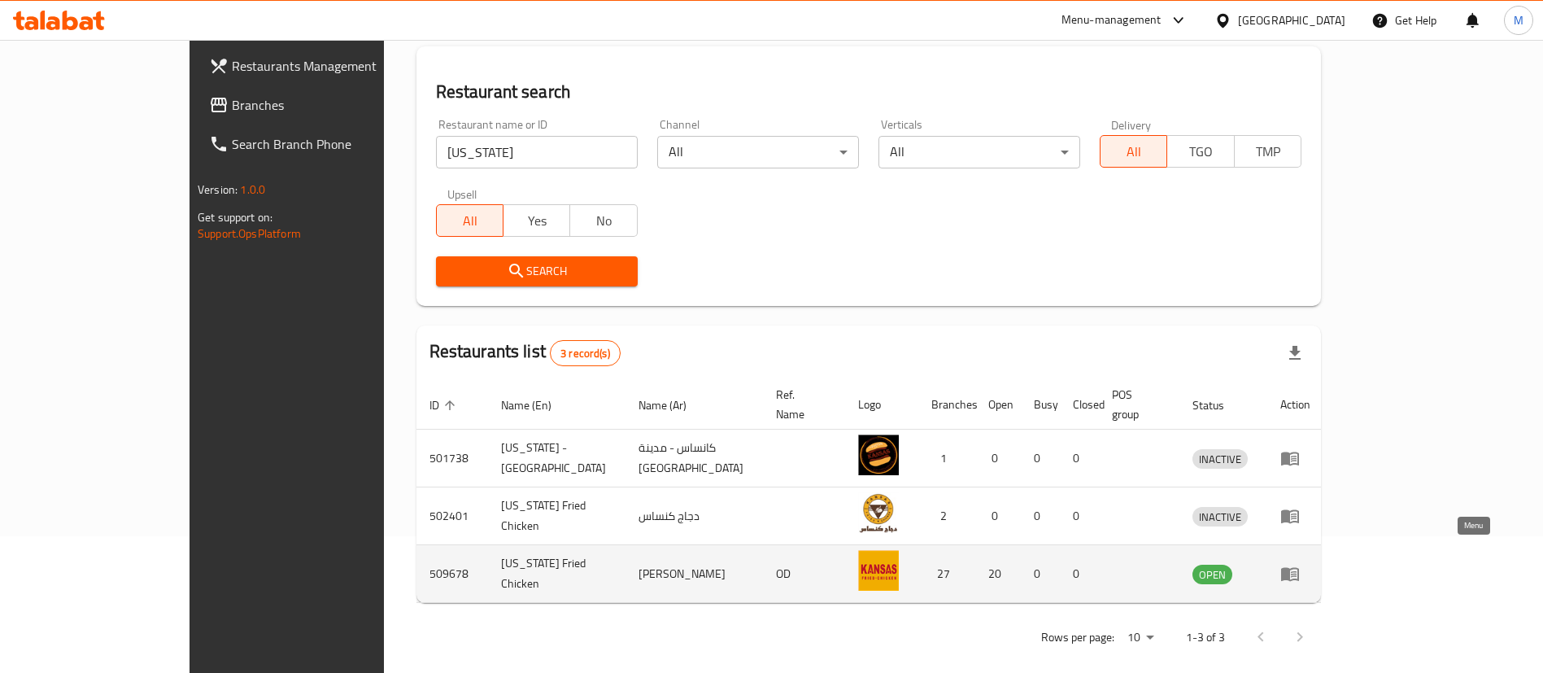
click at [1299, 568] on icon "enhanced table" at bounding box center [1290, 575] width 18 height 14
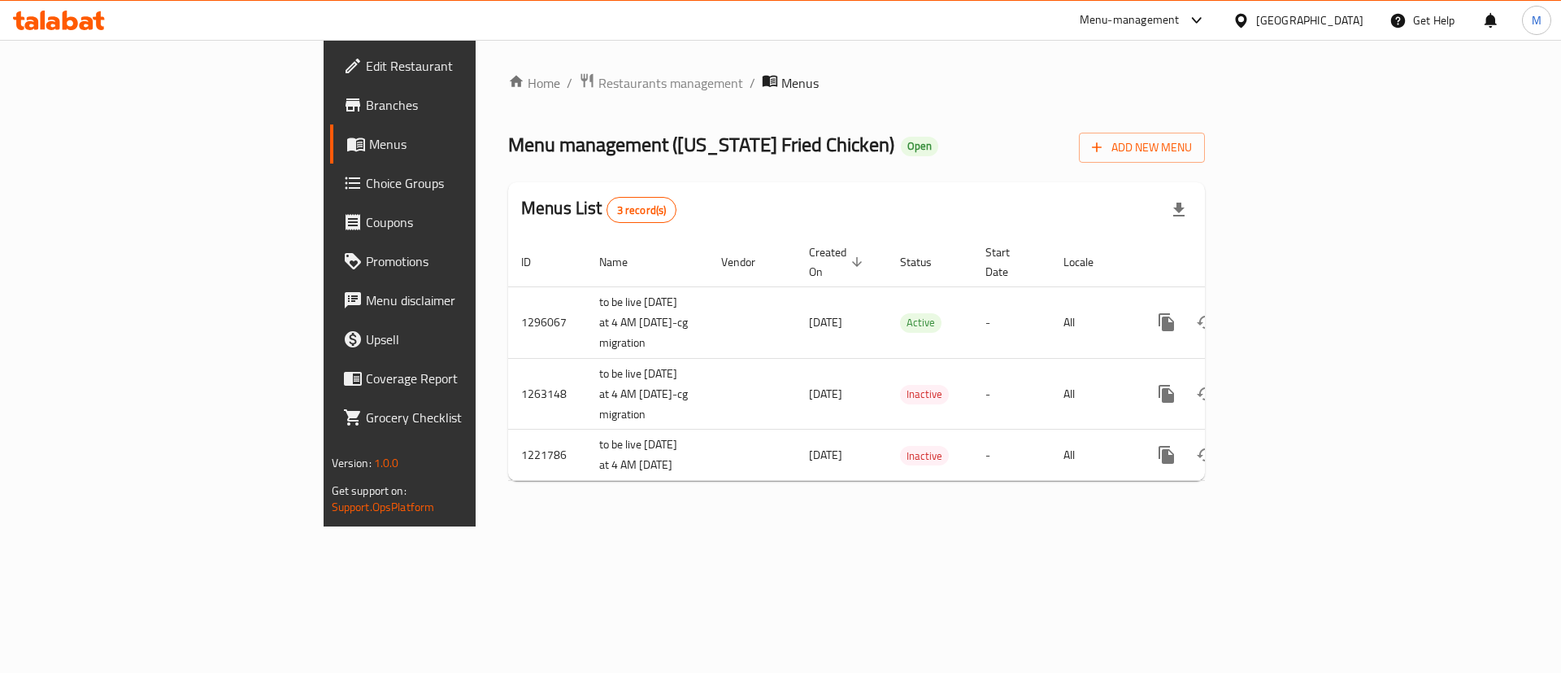
click at [366, 111] on span "Branches" at bounding box center [469, 105] width 206 height 20
